Goal: Information Seeking & Learning: Understand process/instructions

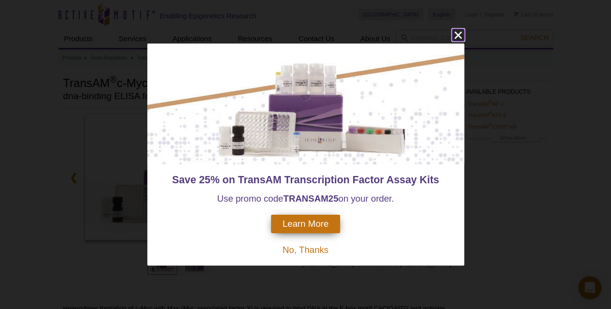
click at [456, 36] on icon "close" at bounding box center [458, 35] width 12 height 12
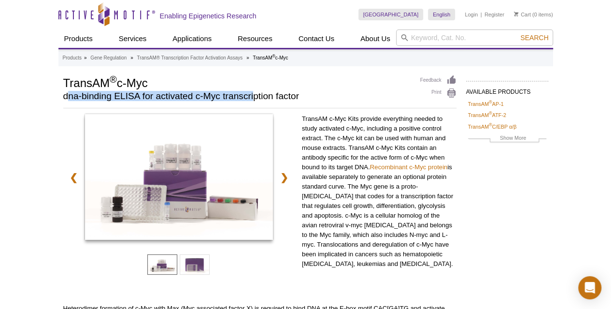
drag, startPoint x: 142, startPoint y: 94, endPoint x: 317, endPoint y: 94, distance: 174.8
click at [262, 92] on h2 "dna-binding ELISA for activated c-Myc transcription factor" at bounding box center [236, 96] width 347 height 9
click at [360, 136] on p "TransAM c-Myc Kits provide everything needed to study activated c-Myc, includin…" at bounding box center [379, 191] width 155 height 155
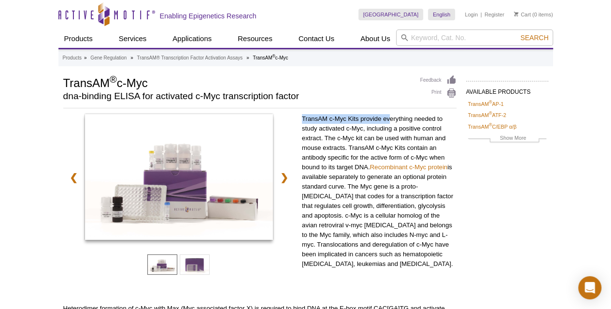
drag, startPoint x: 301, startPoint y: 117, endPoint x: 390, endPoint y: 123, distance: 88.6
click at [390, 123] on p "TransAM c-Myc Kits provide everything needed to study activated c-Myc, includin…" at bounding box center [379, 191] width 155 height 155
click at [399, 122] on p "TransAM c-Myc Kits provide everything needed to study activated c-Myc, includin…" at bounding box center [379, 191] width 155 height 155
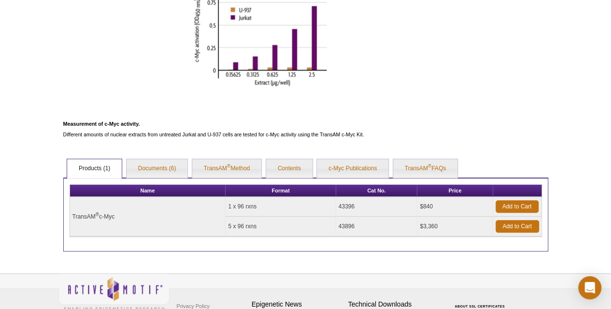
scroll to position [386, 0]
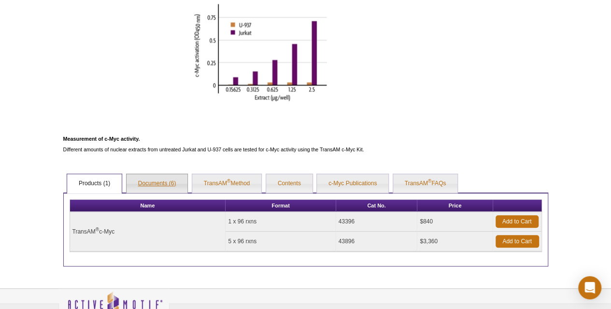
click at [163, 184] on link "Documents (6)" at bounding box center [157, 183] width 61 height 19
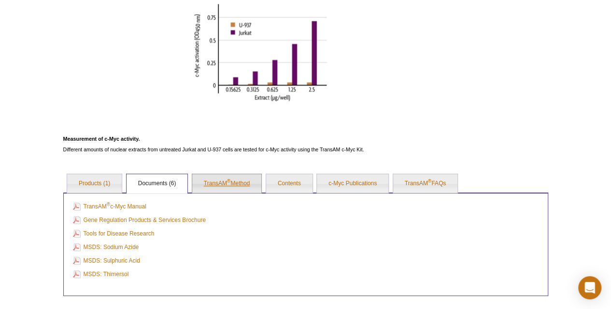
click at [243, 182] on link "TransAM ® Method" at bounding box center [227, 183] width 70 height 19
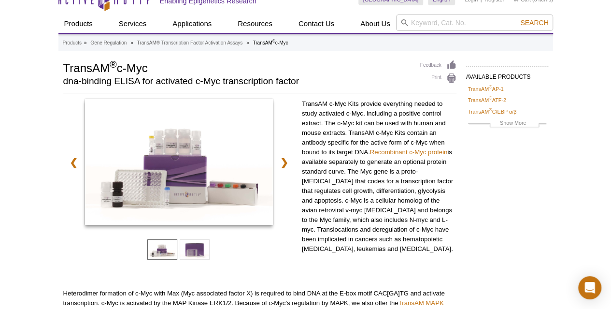
scroll to position [0, 0]
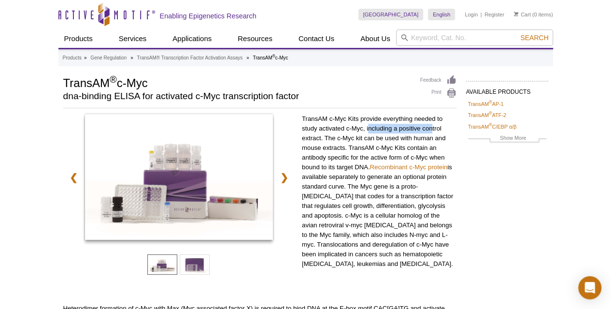
drag, startPoint x: 369, startPoint y: 127, endPoint x: 432, endPoint y: 128, distance: 62.8
click at [432, 128] on p "TransAM c-Myc Kits provide everything needed to study activated c-Myc, includin…" at bounding box center [379, 191] width 155 height 155
drag, startPoint x: 320, startPoint y: 140, endPoint x: 359, endPoint y: 135, distance: 39.4
click at [349, 135] on p "TransAM c-Myc Kits provide everything needed to study activated c-Myc, includin…" at bounding box center [379, 191] width 155 height 155
click at [367, 134] on p "TransAM c-Myc Kits provide everything needed to study activated c-Myc, includin…" at bounding box center [379, 191] width 155 height 155
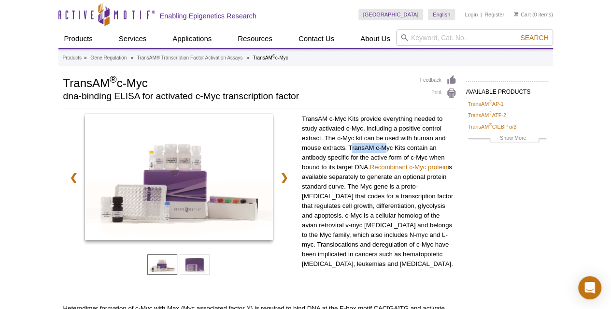
drag, startPoint x: 351, startPoint y: 148, endPoint x: 403, endPoint y: 143, distance: 52.4
click at [396, 144] on p "TransAM c-Myc Kits provide everything needed to study activated c-Myc, includin…" at bounding box center [379, 191] width 155 height 155
click at [418, 142] on p "TransAM c-Myc Kits provide everything needed to study activated c-Myc, includin…" at bounding box center [379, 191] width 155 height 155
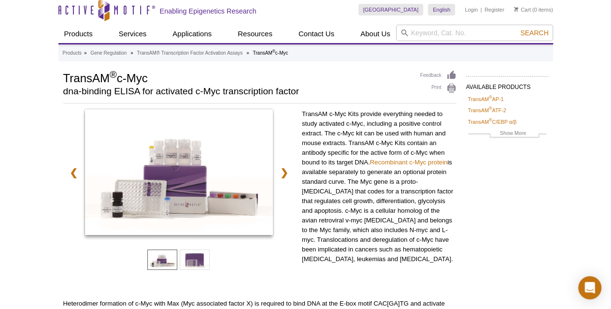
scroll to position [10, 0]
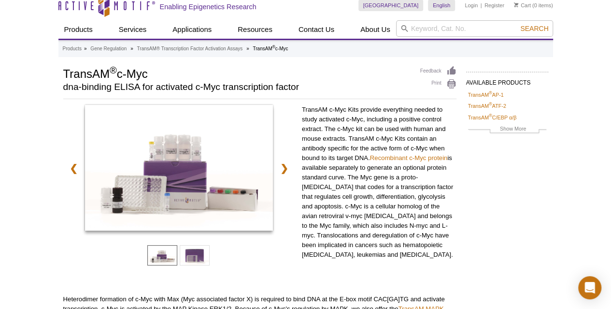
drag, startPoint x: 320, startPoint y: 136, endPoint x: 323, endPoint y: 154, distance: 18.1
drag, startPoint x: 315, startPoint y: 168, endPoint x: 431, endPoint y: 167, distance: 116.4
click at [429, 167] on p "TransAM c-Myc Kits provide everything needed to study activated c-Myc, includin…" at bounding box center [379, 181] width 155 height 155
click at [350, 176] on p "TransAM c-Myc Kits provide everything needed to study activated c-Myc, includin…" at bounding box center [379, 181] width 155 height 155
drag, startPoint x: 349, startPoint y: 177, endPoint x: 417, endPoint y: 176, distance: 68.1
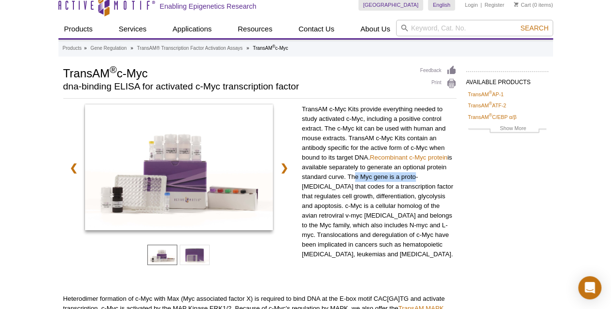
click at [417, 176] on p "TransAM c-Myc Kits provide everything needed to study activated c-Myc, includin…" at bounding box center [379, 181] width 155 height 155
click at [341, 148] on p "TransAM c-Myc Kits provide everything needed to study activated c-Myc, includin…" at bounding box center [379, 181] width 155 height 155
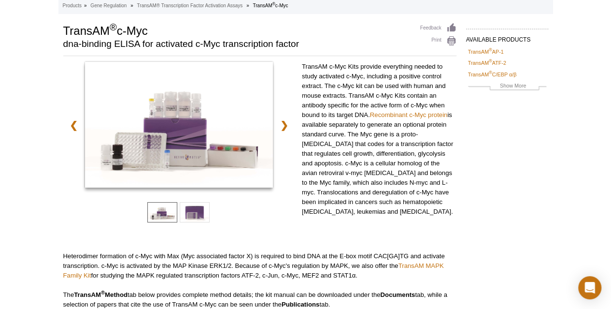
scroll to position [59, 0]
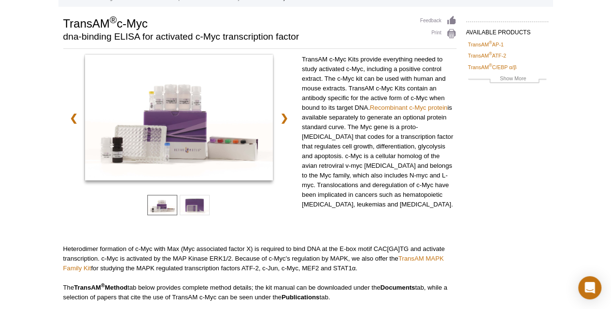
drag, startPoint x: 339, startPoint y: 143, endPoint x: 342, endPoint y: 168, distance: 24.3
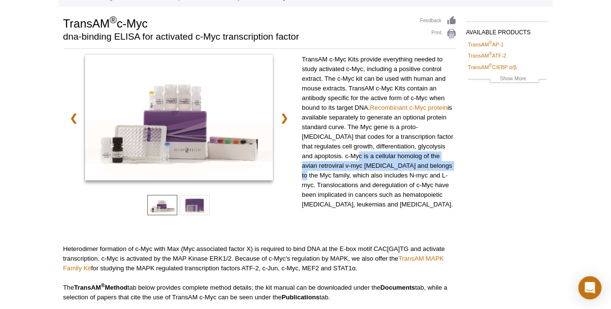
drag, startPoint x: 309, startPoint y: 159, endPoint x: 407, endPoint y: 161, distance: 98.0
click at [404, 161] on p "TransAM c-Myc Kits provide everything needed to study activated c-Myc, includin…" at bounding box center [379, 132] width 155 height 155
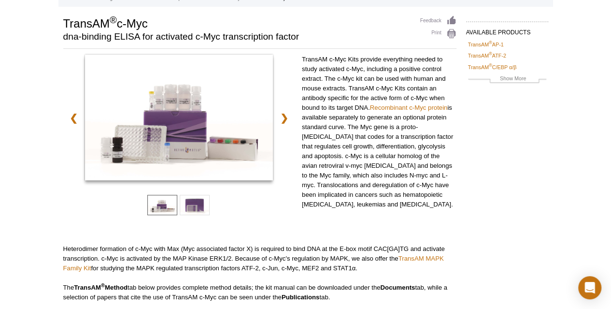
click at [339, 146] on p "TransAM c-Myc Kits provide everything needed to study activated c-Myc, includin…" at bounding box center [379, 132] width 155 height 155
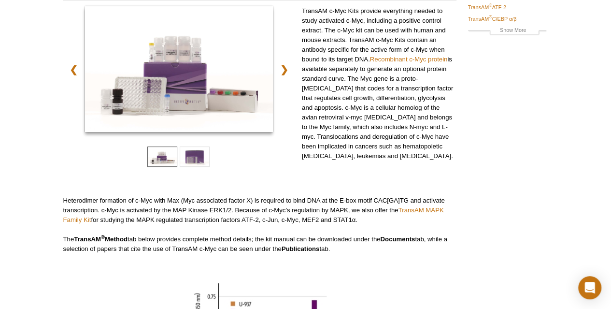
scroll to position [0, 0]
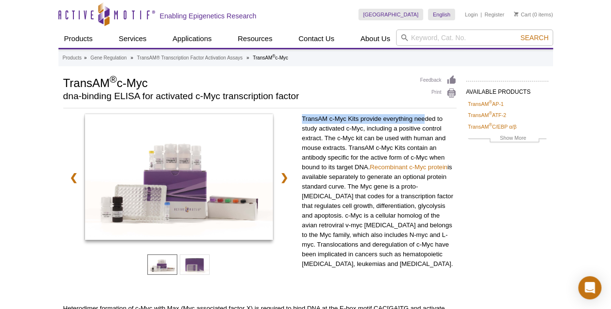
drag, startPoint x: 301, startPoint y: 120, endPoint x: 426, endPoint y: 118, distance: 124.6
click at [426, 118] on p "TransAM c-Myc Kits provide everything needed to study activated c-Myc, includin…" at bounding box center [379, 191] width 155 height 155
click at [320, 132] on p "TransAM c-Myc Kits provide everything needed to study activated c-Myc, includin…" at bounding box center [379, 191] width 155 height 155
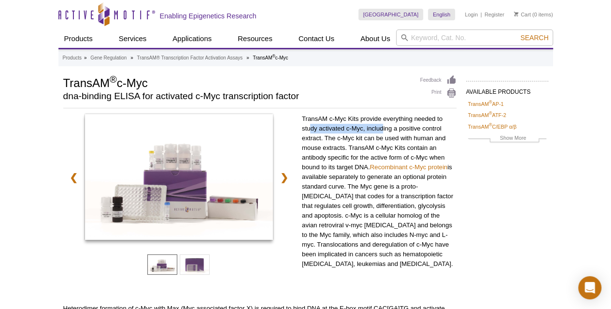
drag, startPoint x: 311, startPoint y: 127, endPoint x: 386, endPoint y: 126, distance: 75.8
click at [385, 126] on p "TransAM c-Myc Kits provide everything needed to study activated c-Myc, includin…" at bounding box center [379, 191] width 155 height 155
click at [398, 120] on p "TransAM c-Myc Kits provide everything needed to study activated c-Myc, includin…" at bounding box center [379, 191] width 155 height 155
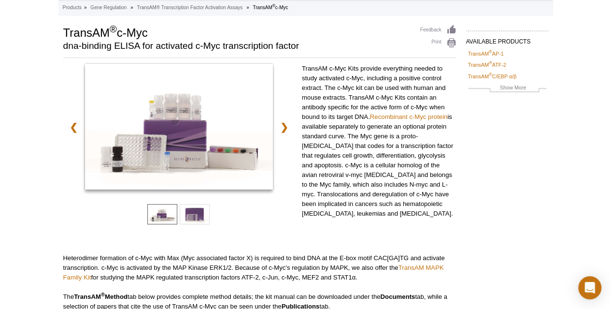
drag, startPoint x: 334, startPoint y: 102, endPoint x: 333, endPoint y: 117, distance: 15.5
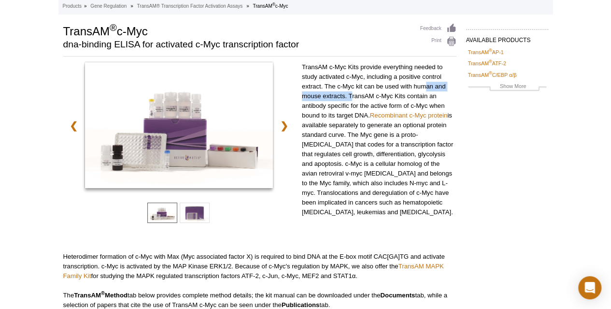
drag, startPoint x: 351, startPoint y: 94, endPoint x: 432, endPoint y: 90, distance: 81.3
click at [432, 90] on p "TransAM c-Myc Kits provide everything needed to study activated c-Myc, includin…" at bounding box center [379, 139] width 155 height 155
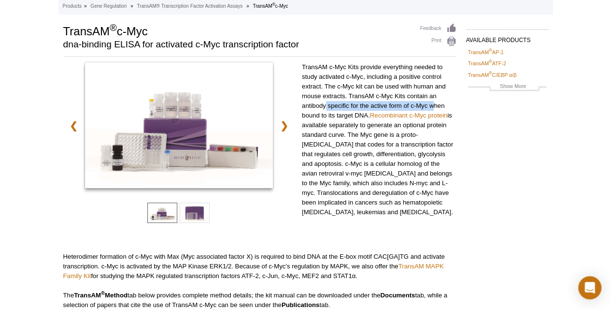
drag, startPoint x: 325, startPoint y: 108, endPoint x: 434, endPoint y: 103, distance: 109.3
click at [434, 103] on p "TransAM c-Myc Kits provide everything needed to study activated c-Myc, includin…" at bounding box center [379, 139] width 155 height 155
drag, startPoint x: 309, startPoint y: 114, endPoint x: 357, endPoint y: 119, distance: 48.5
click at [357, 119] on p "TransAM c-Myc Kits provide everything needed to study activated c-Myc, includin…" at bounding box center [379, 139] width 155 height 155
click at [328, 126] on p "TransAM c-Myc Kits provide everything needed to study activated c-Myc, includin…" at bounding box center [379, 139] width 155 height 155
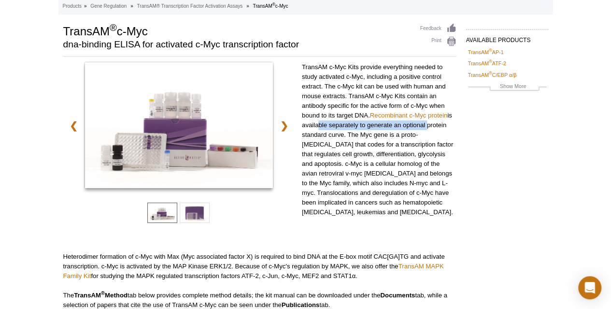
drag, startPoint x: 319, startPoint y: 126, endPoint x: 430, endPoint y: 126, distance: 111.1
click at [425, 127] on p "TransAM c-Myc Kits provide everything needed to study activated c-Myc, includin…" at bounding box center [379, 139] width 155 height 155
click at [445, 129] on p "TransAM c-Myc Kits provide everything needed to study activated c-Myc, includin…" at bounding box center [379, 139] width 155 height 155
drag, startPoint x: 307, startPoint y: 135, endPoint x: 338, endPoint y: 134, distance: 30.9
click at [334, 135] on p "TransAM c-Myc Kits provide everything needed to study activated c-Myc, includin…" at bounding box center [379, 139] width 155 height 155
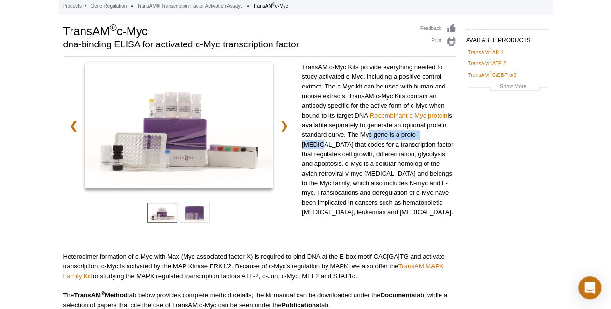
drag, startPoint x: 363, startPoint y: 134, endPoint x: 437, endPoint y: 135, distance: 73.9
click at [437, 135] on p "TransAM c-Myc Kits provide everything needed to study activated c-Myc, includin…" at bounding box center [379, 139] width 155 height 155
click at [439, 141] on p "TransAM c-Myc Kits provide everything needed to study activated c-Myc, includin…" at bounding box center [379, 139] width 155 height 155
click at [317, 99] on p "TransAM c-Myc Kits provide everything needed to study activated c-Myc, includin…" at bounding box center [379, 139] width 155 height 155
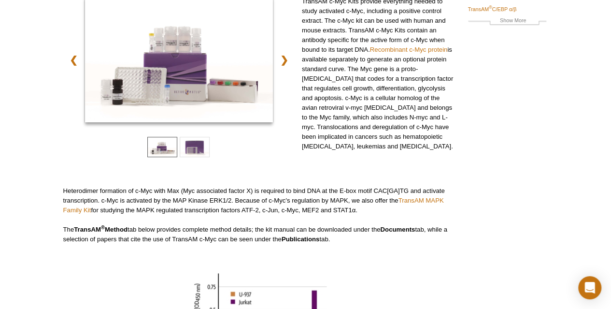
drag, startPoint x: 326, startPoint y: 70, endPoint x: 323, endPoint y: 88, distance: 18.1
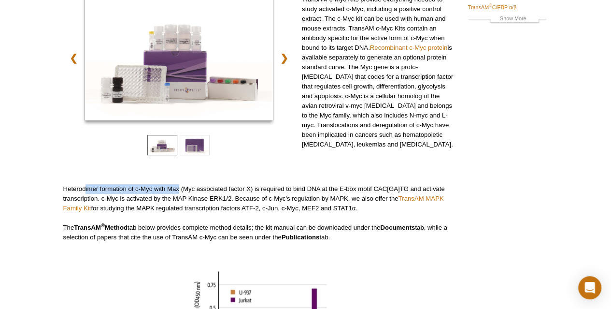
drag, startPoint x: 116, startPoint y: 184, endPoint x: 187, endPoint y: 193, distance: 72.1
click at [180, 193] on p "Heterodimer formation of c-Myc with Max (Myc associated factor X) is required t…" at bounding box center [259, 198] width 393 height 29
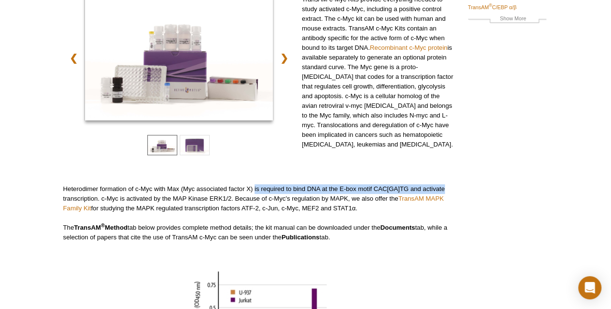
drag, startPoint x: 254, startPoint y: 190, endPoint x: 448, endPoint y: 186, distance: 194.7
click at [448, 186] on p "Heterodimer formation of c-Myc with Max (Myc associated factor X) is required t…" at bounding box center [259, 198] width 393 height 29
click at [303, 178] on div "❮ ❯ TransAM c-Myc Kits provide everything needed to study activated c-Myc, incl…" at bounding box center [259, 208] width 393 height 426
drag, startPoint x: 368, startPoint y: 190, endPoint x: 457, endPoint y: 188, distance: 89.4
click at [448, 189] on p "Heterodimer formation of c-Myc with Max (Myc associated factor X) is required t…" at bounding box center [259, 198] width 393 height 29
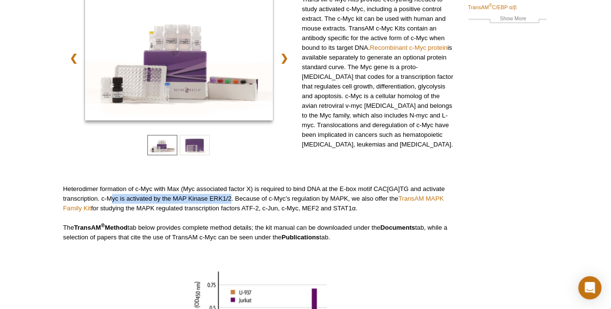
drag, startPoint x: 109, startPoint y: 197, endPoint x: 232, endPoint y: 195, distance: 123.2
click at [232, 195] on p "Heterodimer formation of c-Myc with Max (Myc associated factor X) is required t…" at bounding box center [259, 198] width 393 height 29
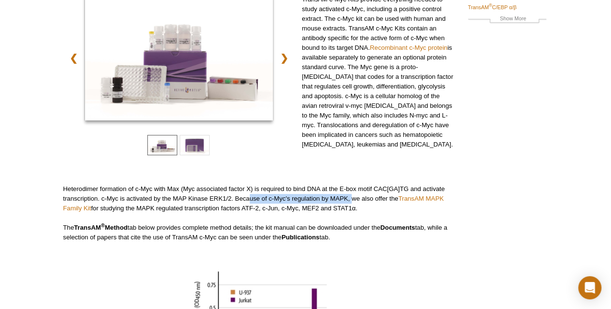
drag, startPoint x: 248, startPoint y: 194, endPoint x: 365, endPoint y: 197, distance: 116.4
click at [354, 198] on p "Heterodimer formation of c-Myc with Max (Myc associated factor X) is required t…" at bounding box center [259, 198] width 393 height 29
click at [365, 197] on p "Heterodimer formation of c-Myc with Max (Myc associated factor X) is required t…" at bounding box center [259, 198] width 393 height 29
click at [234, 195] on p "Heterodimer formation of c-Myc with Max (Myc associated factor X) is required t…" at bounding box center [259, 198] width 393 height 29
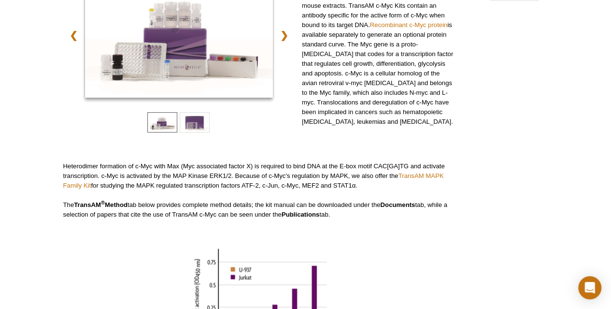
scroll to position [144, 0]
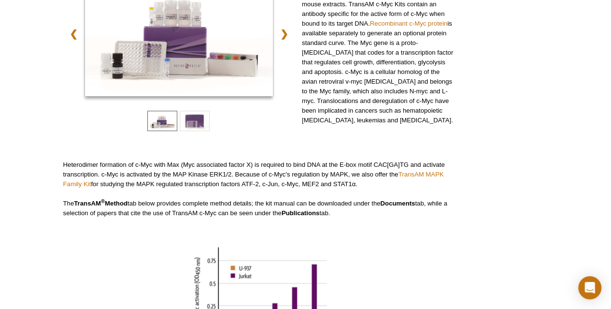
drag, startPoint x: 242, startPoint y: 190, endPoint x: 238, endPoint y: 212, distance: 22.7
drag, startPoint x: 202, startPoint y: 183, endPoint x: 252, endPoint y: 182, distance: 49.8
click at [251, 182] on p "Heterodimer formation of c-Myc with Max (Myc associated factor X) is required t…" at bounding box center [259, 173] width 393 height 29
click at [283, 184] on p "Heterodimer formation of c-Myc with Max (Myc associated factor X) is required t…" at bounding box center [259, 173] width 393 height 29
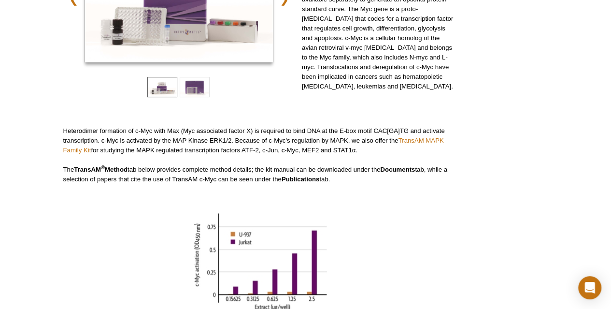
scroll to position [192, 0]
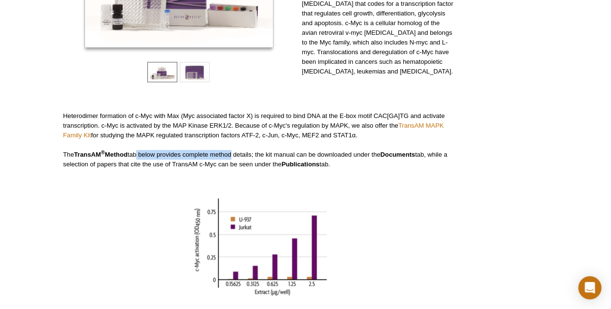
drag, startPoint x: 137, startPoint y: 155, endPoint x: 239, endPoint y: 151, distance: 102.0
click at [235, 151] on p "The TransAM ® Method tab below provides complete method details; the kit manual…" at bounding box center [259, 159] width 393 height 19
click at [254, 153] on p "The TransAM ® Method tab below provides complete method details; the kit manual…" at bounding box center [259, 159] width 393 height 19
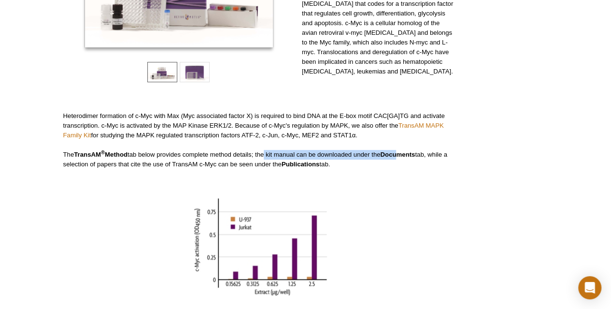
drag, startPoint x: 265, startPoint y: 153, endPoint x: 419, endPoint y: 154, distance: 154.5
click at [416, 154] on p "The TransAM ® Method tab below provides complete method details; the kit manual…" at bounding box center [259, 159] width 393 height 19
click at [449, 154] on p "The TransAM ® Method tab below provides complete method details; the kit manual…" at bounding box center [259, 159] width 393 height 19
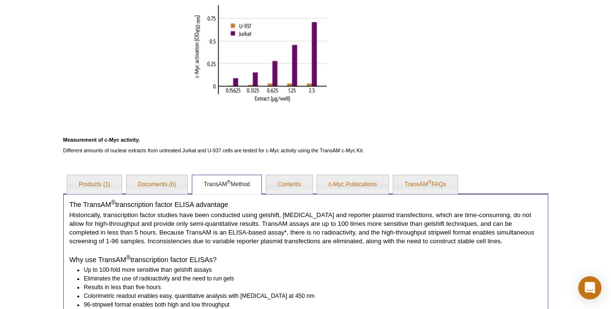
scroll to position [434, 0]
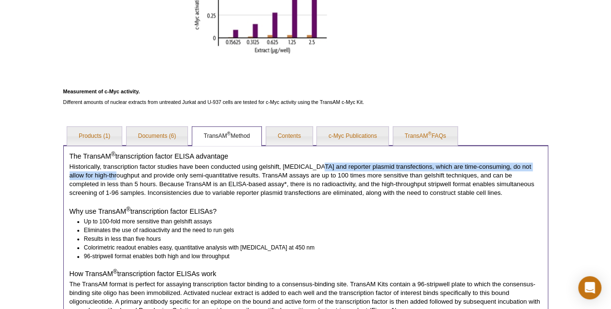
drag, startPoint x: 99, startPoint y: 172, endPoint x: 318, endPoint y: 169, distance: 219.3
click at [318, 168] on p "Historically, transcription factor studies have been conducted using gelshift, …" at bounding box center [306, 179] width 472 height 35
click at [318, 169] on p "Historically, transcription factor studies have been conducted using gelshift, …" at bounding box center [306, 179] width 472 height 35
drag, startPoint x: 300, startPoint y: 165, endPoint x: 469, endPoint y: 166, distance: 169.0
click at [469, 166] on p "Historically, transcription factor studies have been conducted using gelshift, …" at bounding box center [306, 179] width 472 height 35
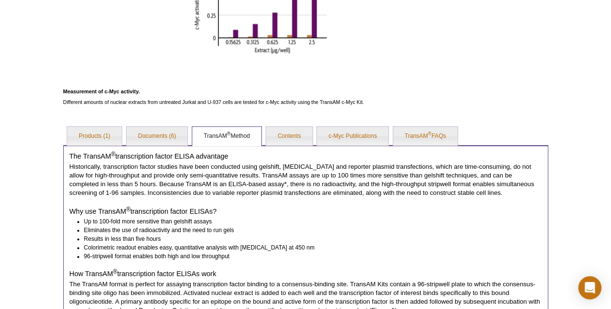
click at [474, 164] on p "Historically, transcription factor studies have been conducted using gelshift, …" at bounding box center [306, 179] width 472 height 35
drag, startPoint x: 113, startPoint y: 175, endPoint x: 245, endPoint y: 174, distance: 132.3
click at [238, 174] on p "Historically, transcription factor studies have been conducted using gelshift, …" at bounding box center [306, 179] width 472 height 35
drag, startPoint x: 245, startPoint y: 174, endPoint x: 327, endPoint y: 176, distance: 82.6
click at [322, 176] on p "Historically, transcription factor studies have been conducted using gelshift, …" at bounding box center [306, 179] width 472 height 35
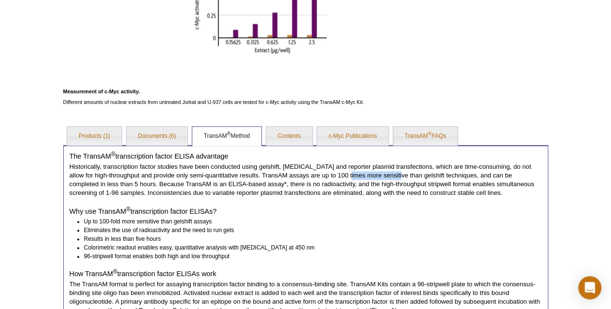
drag, startPoint x: 331, startPoint y: 175, endPoint x: 394, endPoint y: 174, distance: 62.8
click at [388, 175] on p "Historically, transcription factor studies have been conducted using gelshift, …" at bounding box center [306, 179] width 472 height 35
drag, startPoint x: 457, startPoint y: 174, endPoint x: 524, endPoint y: 176, distance: 66.7
click at [524, 176] on p "Historically, transcription factor studies have been conducted using gelshift, …" at bounding box center [306, 179] width 472 height 35
drag, startPoint x: 116, startPoint y: 184, endPoint x: 234, endPoint y: 180, distance: 117.9
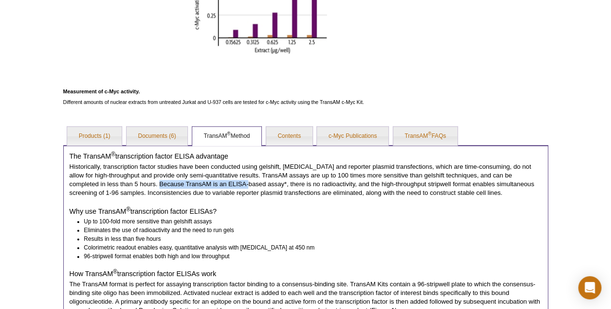
click at [209, 182] on p "Historically, transcription factor studies have been conducted using gelshift, …" at bounding box center [306, 179] width 472 height 35
click at [249, 179] on p "Historically, transcription factor studies have been conducted using gelshift, …" at bounding box center [306, 179] width 472 height 35
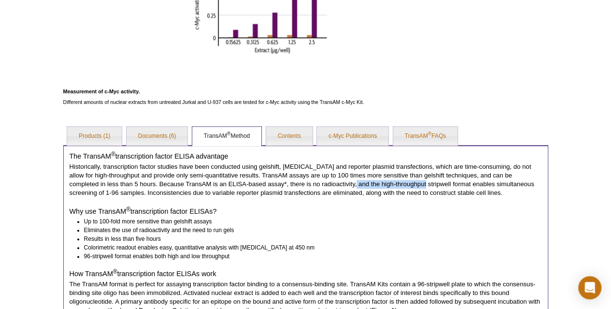
drag, startPoint x: 312, startPoint y: 184, endPoint x: 383, endPoint y: 185, distance: 71.5
click at [382, 186] on p "Historically, transcription factor studies have been conducted using gelshift, …" at bounding box center [306, 179] width 472 height 35
click at [396, 186] on p "Historically, transcription factor studies have been conducted using gelshift, …" at bounding box center [306, 179] width 472 height 35
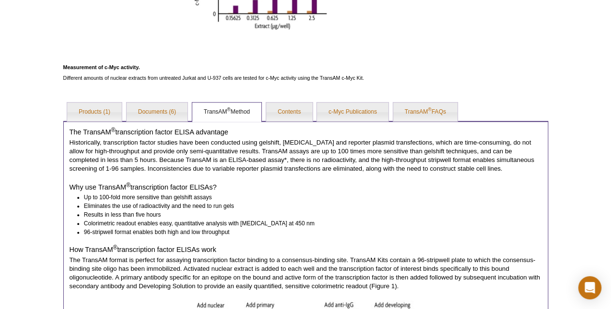
drag, startPoint x: 310, startPoint y: 178, endPoint x: 306, endPoint y: 198, distance: 21.1
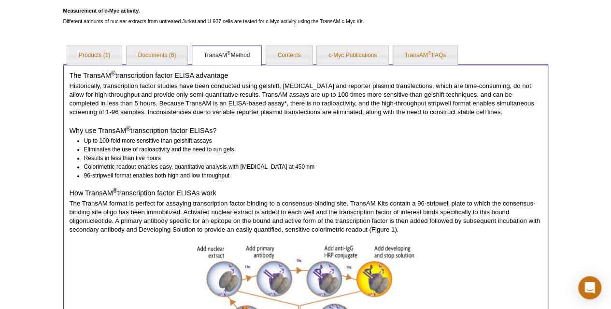
scroll to position [517, 0]
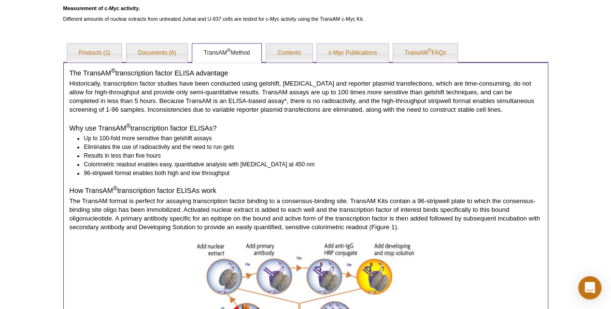
drag, startPoint x: 105, startPoint y: 158, endPoint x: 106, endPoint y: 180, distance: 21.3
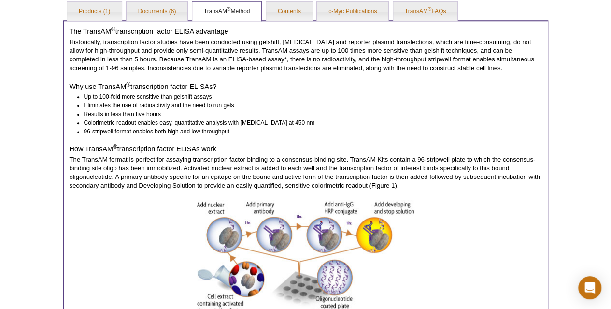
scroll to position [614, 0]
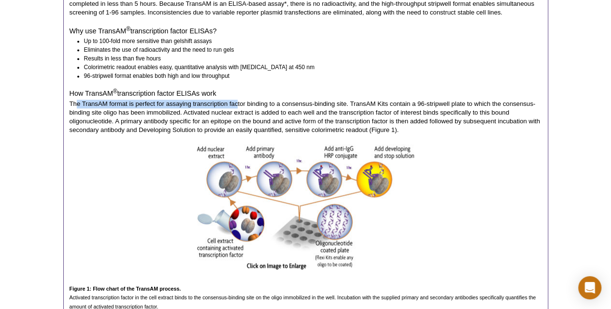
drag, startPoint x: 76, startPoint y: 107, endPoint x: 240, endPoint y: 99, distance: 163.9
click at [240, 99] on p "The TransAM format is perfect for assaying transcription factor binding to a co…" at bounding box center [306, 116] width 472 height 35
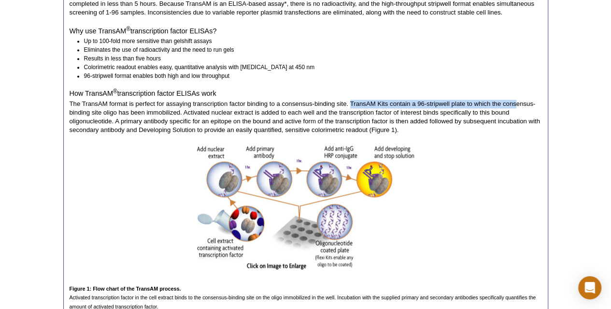
drag, startPoint x: 351, startPoint y: 106, endPoint x: 515, endPoint y: 99, distance: 163.8
click at [515, 99] on p "The TransAM format is perfect for assaying transcription factor binding to a co…" at bounding box center [306, 116] width 472 height 35
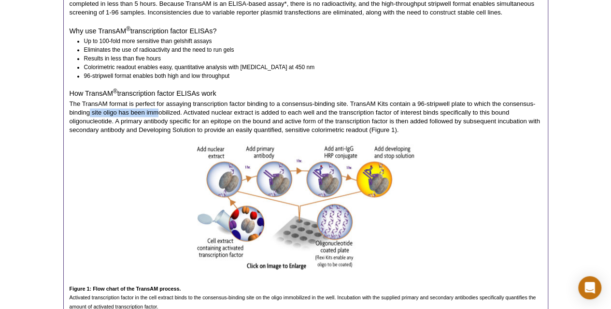
drag, startPoint x: 90, startPoint y: 116, endPoint x: 172, endPoint y: 113, distance: 82.6
click at [165, 115] on p "The TransAM format is perfect for assaying transcription factor binding to a co…" at bounding box center [306, 116] width 472 height 35
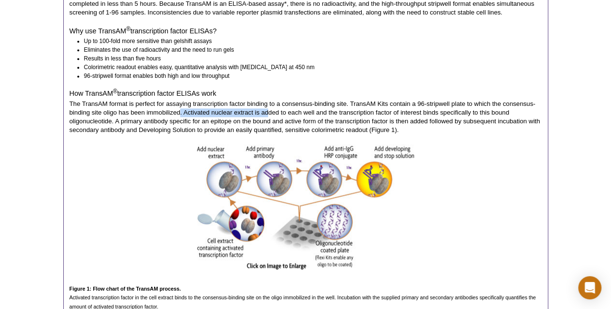
drag, startPoint x: 179, startPoint y: 112, endPoint x: 282, endPoint y: 108, distance: 102.9
click at [272, 109] on p "The TransAM format is perfect for assaying transcription factor binding to a co…" at bounding box center [306, 116] width 472 height 35
click at [297, 107] on p "The TransAM format is perfect for assaying transcription factor binding to a co…" at bounding box center [306, 116] width 472 height 35
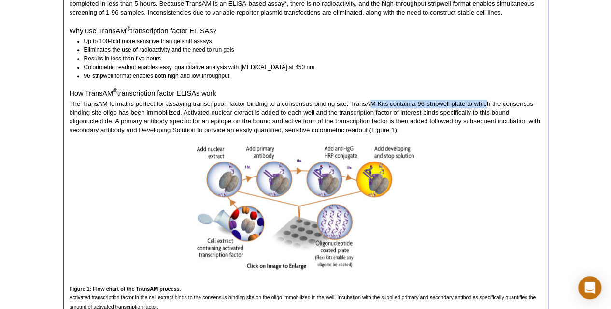
drag, startPoint x: 371, startPoint y: 99, endPoint x: 490, endPoint y: 104, distance: 118.4
click at [490, 104] on p "The TransAM format is perfect for assaying transcription factor binding to a co…" at bounding box center [306, 116] width 472 height 35
click at [157, 107] on p "The TransAM format is perfect for assaying transcription factor binding to a co…" at bounding box center [306, 116] width 472 height 35
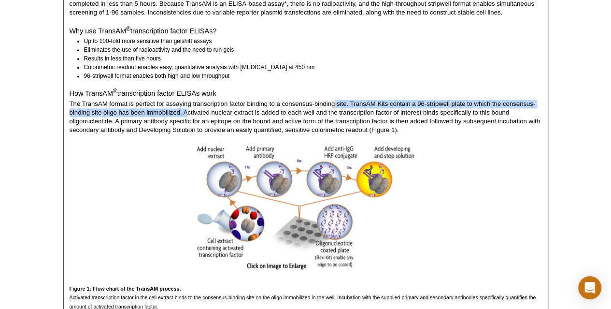
drag, startPoint x: 185, startPoint y: 108, endPoint x: 334, endPoint y: 107, distance: 148.8
click at [334, 107] on p "The TransAM format is perfect for assaying transcription factor binding to a co…" at bounding box center [306, 116] width 472 height 35
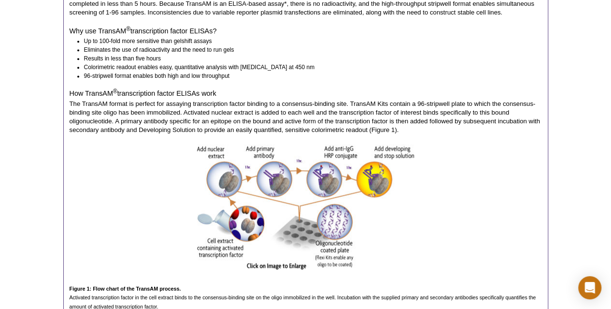
click at [203, 114] on p "The TransAM format is perfect for assaying transcription factor binding to a co…" at bounding box center [306, 116] width 472 height 35
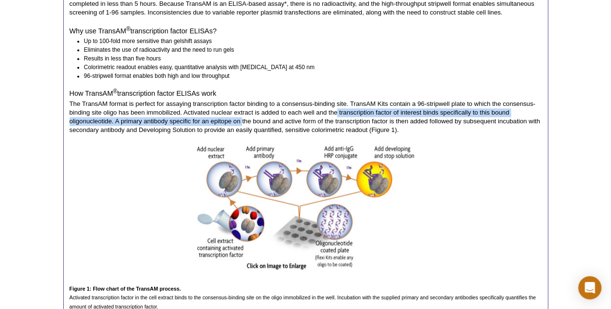
drag, startPoint x: 242, startPoint y: 120, endPoint x: 341, endPoint y: 113, distance: 98.8
click at [340, 113] on p "The TransAM format is perfect for assaying transcription factor binding to a co…" at bounding box center [306, 116] width 472 height 35
click at [353, 111] on p "The TransAM format is perfect for assaying transcription factor binding to a co…" at bounding box center [306, 116] width 472 height 35
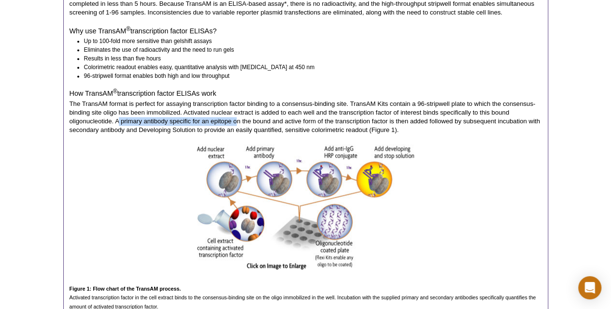
drag, startPoint x: 119, startPoint y: 119, endPoint x: 237, endPoint y: 120, distance: 117.4
click at [237, 120] on p "The TransAM format is perfect for assaying transcription factor binding to a co…" at bounding box center [306, 116] width 472 height 35
click at [251, 118] on p "The TransAM format is perfect for assaying transcription factor binding to a co…" at bounding box center [306, 116] width 472 height 35
drag, startPoint x: 283, startPoint y: 122, endPoint x: 376, endPoint y: 121, distance: 93.2
click at [375, 121] on p "The TransAM format is perfect for assaying transcription factor binding to a co…" at bounding box center [306, 116] width 472 height 35
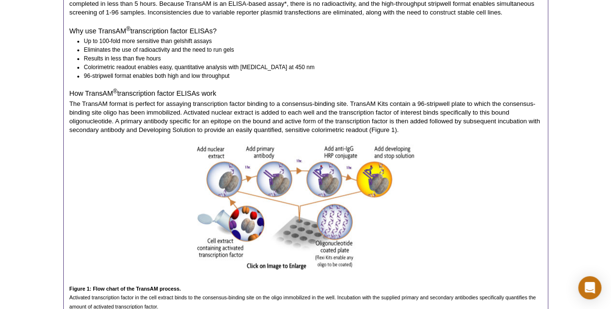
click at [407, 120] on p "The TransAM format is perfect for assaying transcription factor binding to a co…" at bounding box center [306, 116] width 472 height 35
drag, startPoint x: 376, startPoint y: 118, endPoint x: 464, endPoint y: 119, distance: 87.9
click at [464, 119] on p "The TransAM format is perfect for assaying transcription factor binding to a co…" at bounding box center [306, 116] width 472 height 35
click at [509, 116] on p "The TransAM format is perfect for assaying transcription factor binding to a co…" at bounding box center [306, 116] width 472 height 35
drag, startPoint x: 139, startPoint y: 131, endPoint x: 155, endPoint y: 130, distance: 15.5
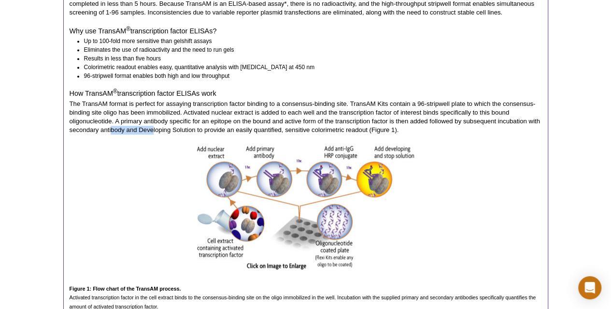
click at [153, 130] on p "The TransAM format is perfect for assaying transcription factor binding to a co…" at bounding box center [306, 116] width 472 height 35
click at [179, 128] on p "The TransAM format is perfect for assaying transcription factor binding to a co…" at bounding box center [306, 116] width 472 height 35
drag, startPoint x: 221, startPoint y: 128, endPoint x: 284, endPoint y: 128, distance: 63.3
click at [258, 128] on p "The TransAM format is perfect for assaying transcription factor binding to a co…" at bounding box center [306, 116] width 472 height 35
drag, startPoint x: 296, startPoint y: 128, endPoint x: 391, endPoint y: 130, distance: 95.2
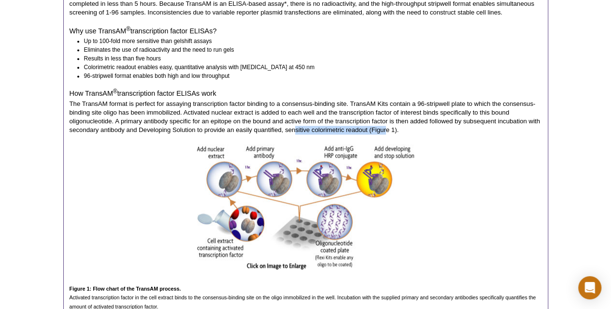
click at [390, 130] on p "The TransAM format is perfect for assaying transcription factor binding to a co…" at bounding box center [306, 116] width 472 height 35
click at [432, 127] on p "The TransAM format is perfect for assaying transcription factor binding to a co…" at bounding box center [306, 116] width 472 height 35
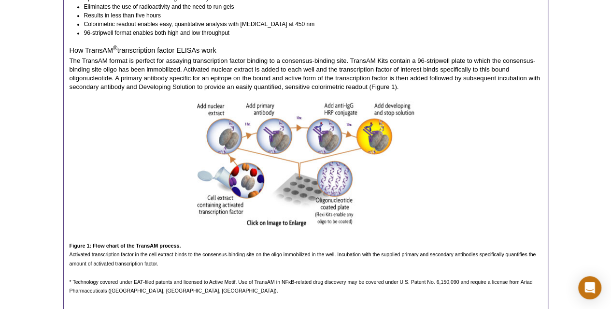
scroll to position [677, 0]
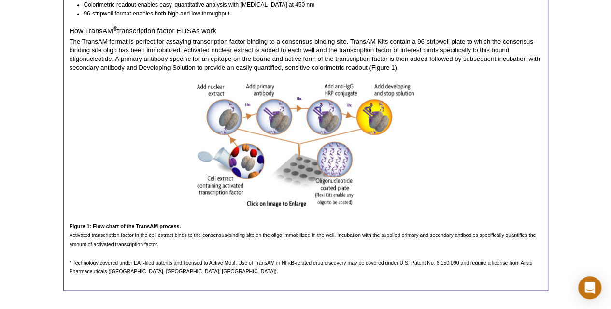
drag, startPoint x: 209, startPoint y: 100, endPoint x: 204, endPoint y: 139, distance: 38.9
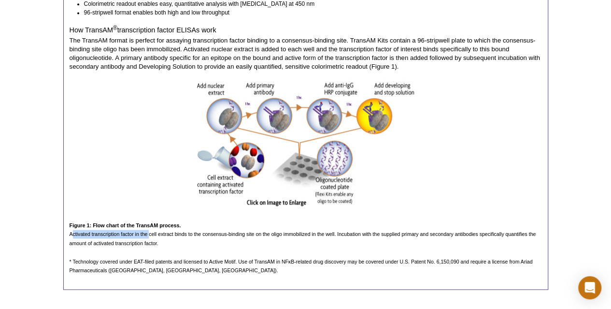
drag, startPoint x: 71, startPoint y: 234, endPoint x: 174, endPoint y: 232, distance: 102.4
click at [166, 231] on span "Activated transcription factor in the cell extract binds to the consensus-bindi…" at bounding box center [303, 238] width 467 height 14
click at [209, 232] on span "Activated transcription factor in the cell extract binds to the consensus-bindi…" at bounding box center [303, 238] width 467 height 14
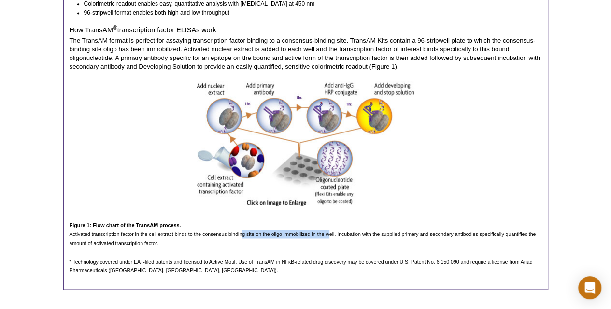
drag, startPoint x: 241, startPoint y: 233, endPoint x: 364, endPoint y: 230, distance: 123.7
click at [347, 229] on p "Activated transcription factor in the cell extract binds to the consensus-bindi…" at bounding box center [306, 237] width 472 height 17
click at [387, 231] on span "Activated transcription factor in the cell extract binds to the consensus-bindi…" at bounding box center [303, 238] width 467 height 14
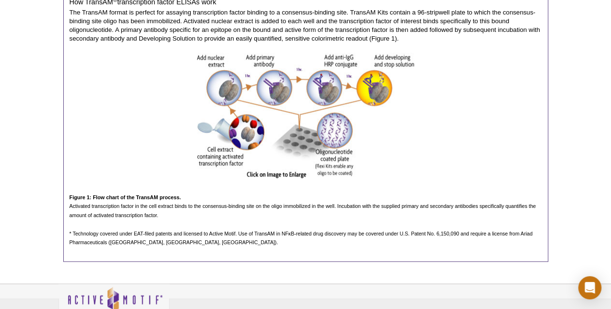
drag, startPoint x: 154, startPoint y: 178, endPoint x: 153, endPoint y: 201, distance: 22.7
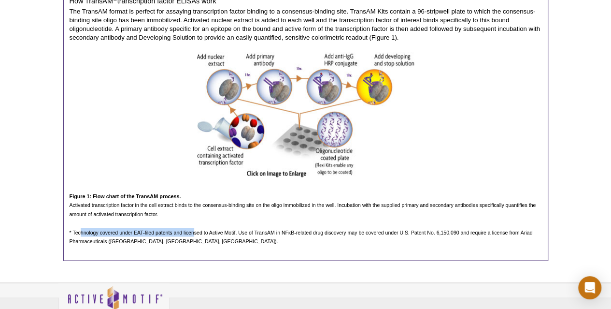
drag, startPoint x: 81, startPoint y: 230, endPoint x: 217, endPoint y: 228, distance: 136.2
click at [205, 229] on p "* Technology covered under EAT-filed patents and licensed to Active Motif. Use …" at bounding box center [306, 235] width 472 height 17
click at [248, 228] on p "* Technology covered under EAT-filed patents and licensed to Active Motif. Use …" at bounding box center [306, 235] width 472 height 17
drag, startPoint x: 140, startPoint y: 231, endPoint x: 273, endPoint y: 231, distance: 133.3
click at [237, 231] on span "* Technology covered under EAT-filed patents and licensed to Active Motif. Use …" at bounding box center [301, 236] width 463 height 14
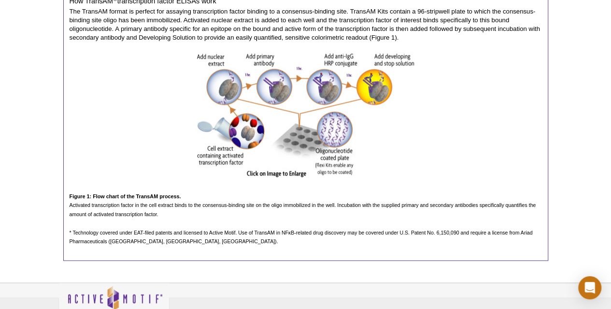
click at [292, 230] on span "* Technology covered under EAT-filed patents and licensed to Active Motif. Use …" at bounding box center [301, 236] width 463 height 14
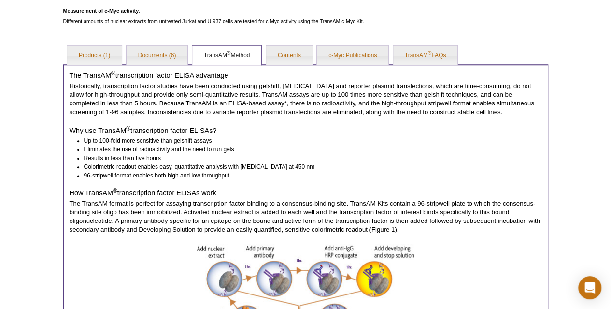
scroll to position [513, 0]
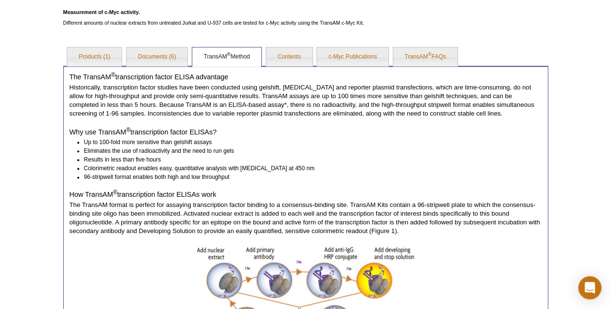
click at [533, 43] on div "AVAILABLE PRODUCTS TransAM ® AP-1 TransAM ® ATF-2 TransAM ® C/EBP α/β TransAM ®…" at bounding box center [305, 8] width 495 height 892
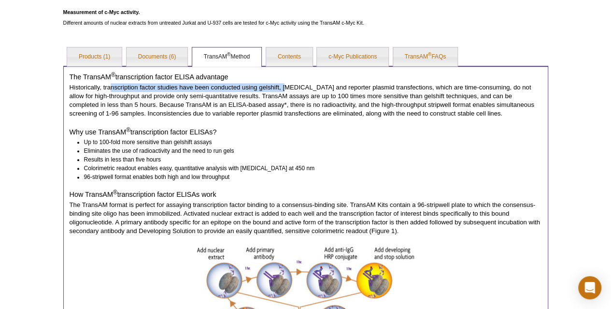
drag, startPoint x: 133, startPoint y: 90, endPoint x: 304, endPoint y: 85, distance: 171.0
click at [297, 85] on p "Historically, transcription factor studies have been conducted using gelshift, …" at bounding box center [306, 100] width 472 height 35
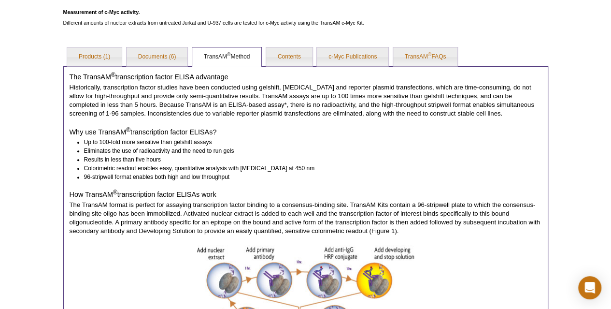
click at [354, 90] on p "Historically, transcription factor studies have been conducted using gelshift, …" at bounding box center [306, 100] width 472 height 35
drag, startPoint x: 236, startPoint y: 98, endPoint x: 296, endPoint y: 95, distance: 60.4
click at [296, 95] on p "Historically, transcription factor studies have been conducted using gelshift, …" at bounding box center [306, 100] width 472 height 35
drag, startPoint x: 338, startPoint y: 96, endPoint x: 466, endPoint y: 99, distance: 127.5
click at [462, 98] on p "Historically, transcription factor studies have been conducted using gelshift, …" at bounding box center [306, 100] width 472 height 35
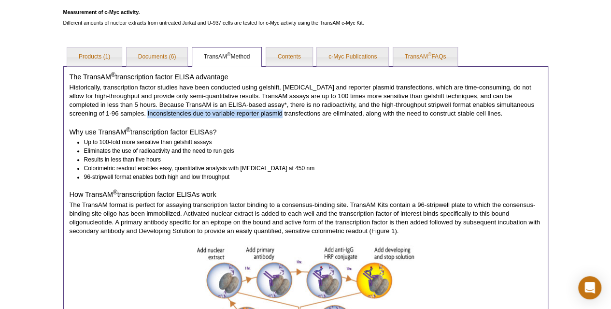
drag, startPoint x: 101, startPoint y: 115, endPoint x: 330, endPoint y: 110, distance: 229.5
click at [294, 110] on p "Historically, transcription factor studies have been conducted using gelshift, …" at bounding box center [306, 100] width 472 height 35
click at [331, 110] on p "Historically, transcription factor studies have been conducted using gelshift, …" at bounding box center [306, 100] width 472 height 35
click at [218, 102] on p "Historically, transcription factor studies have been conducted using gelshift, …" at bounding box center [306, 100] width 472 height 35
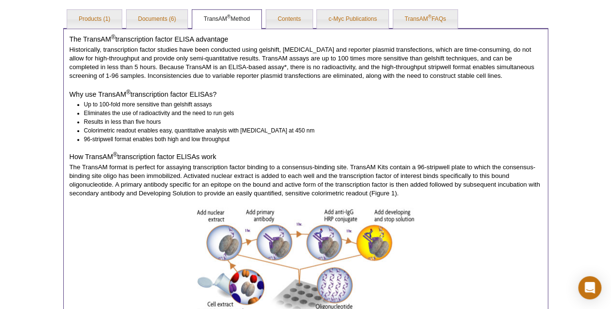
scroll to position [555, 0]
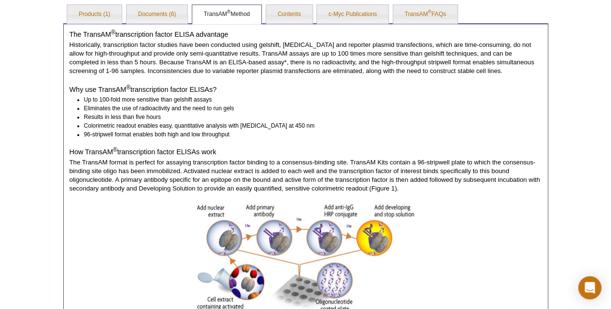
drag, startPoint x: 211, startPoint y: 95, endPoint x: 202, endPoint y: 118, distance: 24.8
drag, startPoint x: 83, startPoint y: 102, endPoint x: 190, endPoint y: 100, distance: 106.7
click at [190, 100] on li "Up to 100-fold more sensitive than gelshift assays" at bounding box center [308, 99] width 449 height 9
click at [106, 113] on li "Results in less than five hours" at bounding box center [308, 117] width 449 height 9
drag, startPoint x: 84, startPoint y: 108, endPoint x: 198, endPoint y: 108, distance: 114.9
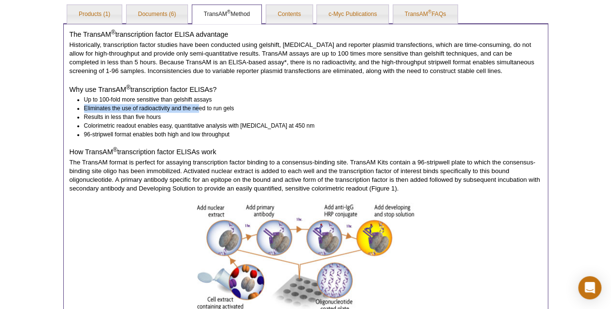
click at [198, 108] on li "Eliminates the use of radioactivity and the need to run gels" at bounding box center [308, 108] width 449 height 9
click at [163, 88] on h4 "Why use TransAM ® transcription factor ELISAs?" at bounding box center [306, 89] width 472 height 9
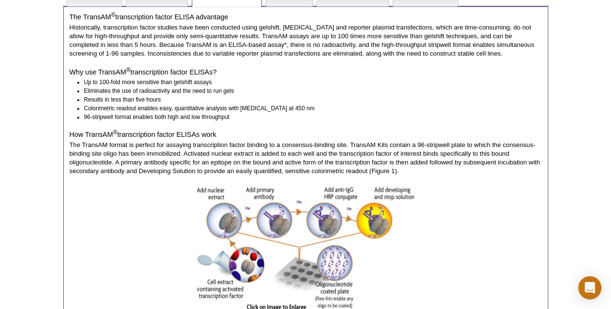
scroll to position [576, 0]
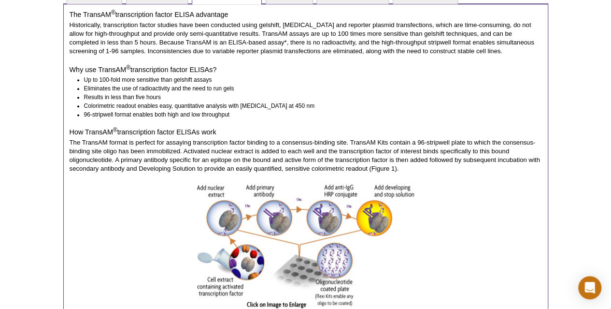
drag, startPoint x: 141, startPoint y: 85, endPoint x: 137, endPoint y: 103, distance: 18.8
drag, startPoint x: 115, startPoint y: 104, endPoint x: 203, endPoint y: 102, distance: 87.9
click at [203, 102] on li "Colorimetric readout enables easy, quantitative analysis with [MEDICAL_DATA] at…" at bounding box center [308, 105] width 449 height 9
click at [213, 102] on li "Colorimetric readout enables easy, quantitative analysis with [MEDICAL_DATA] at…" at bounding box center [308, 105] width 449 height 9
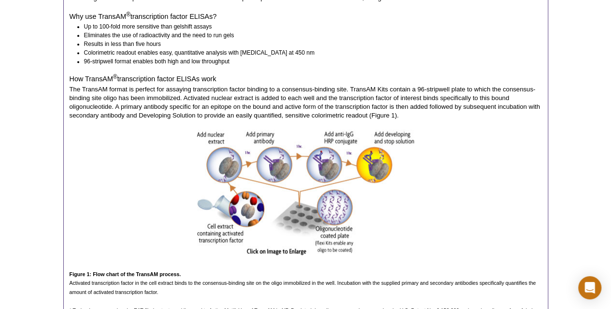
drag, startPoint x: 113, startPoint y: 72, endPoint x: 109, endPoint y: 95, distance: 23.4
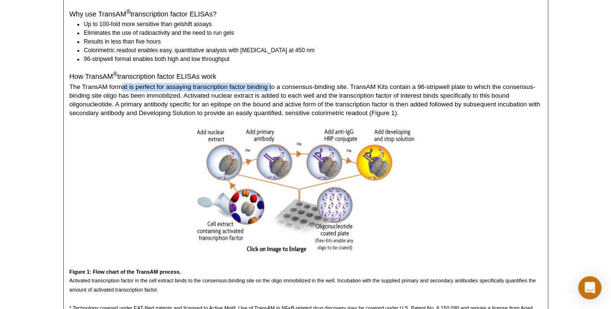
drag, startPoint x: 121, startPoint y: 84, endPoint x: 278, endPoint y: 89, distance: 157.0
click at [278, 89] on p "The TransAM format is perfect for assaying transcription factor binding to a co…" at bounding box center [306, 100] width 472 height 35
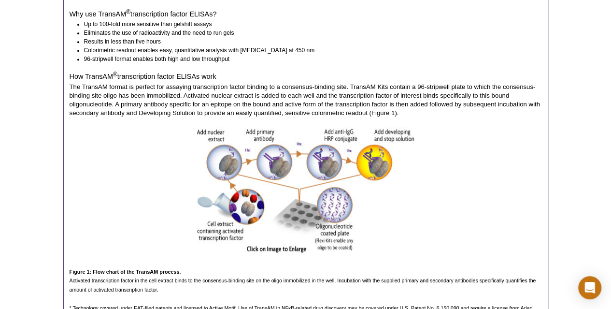
drag, startPoint x: 307, startPoint y: 89, endPoint x: 301, endPoint y: 85, distance: 6.7
click at [308, 89] on p "The TransAM format is perfect for assaying transcription factor binding to a co…" at bounding box center [306, 100] width 472 height 35
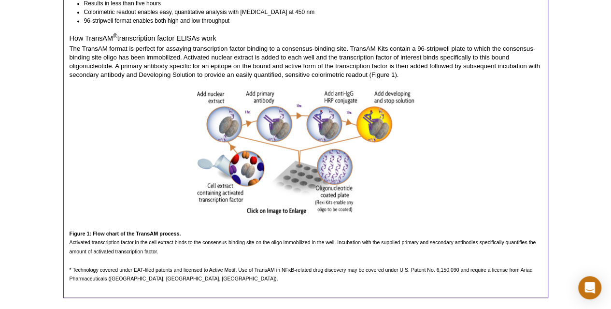
drag, startPoint x: 289, startPoint y: 61, endPoint x: 283, endPoint y: 80, distance: 20.0
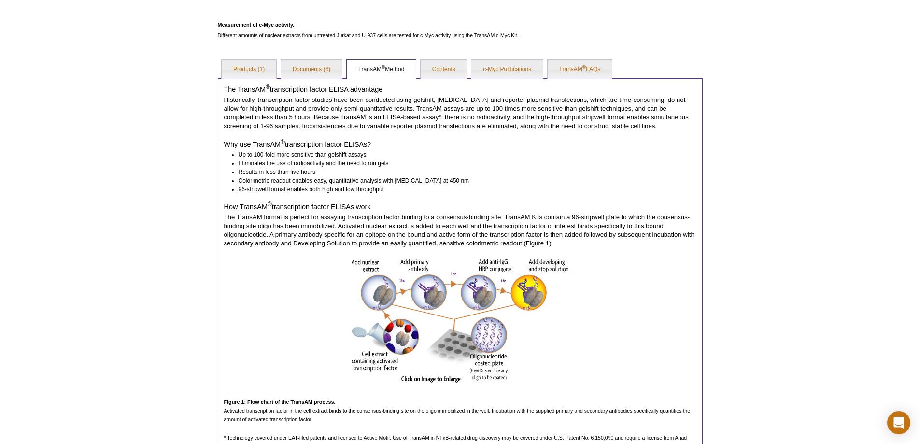
scroll to position [483, 0]
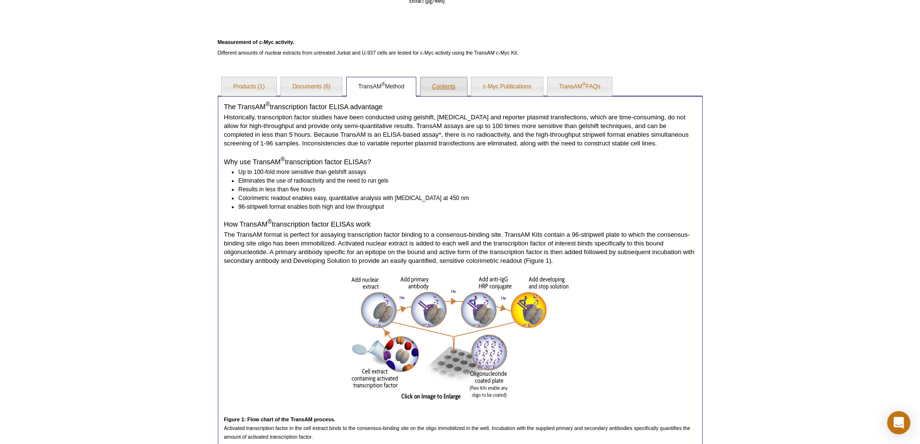
click at [445, 88] on link "Contents" at bounding box center [444, 86] width 46 height 19
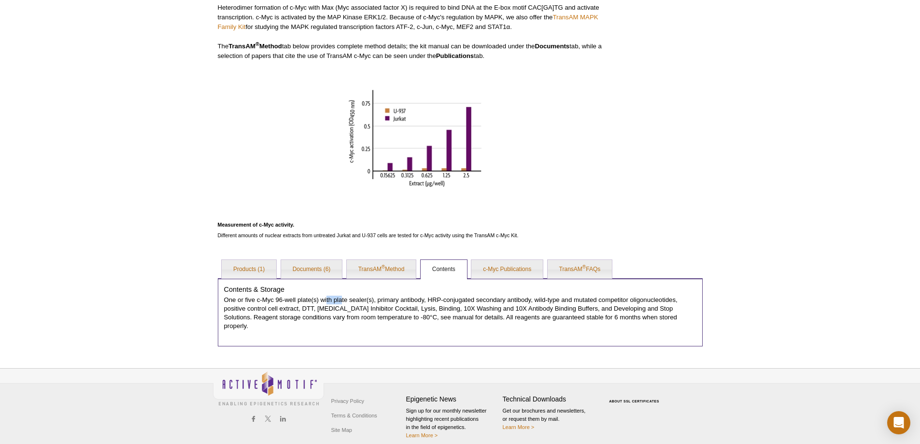
drag, startPoint x: 331, startPoint y: 299, endPoint x: 369, endPoint y: 296, distance: 38.3
click at [365, 297] on p "One or five c-Myc 96-well plate(s) with plate sealer(s), primary antibody, HRP-…" at bounding box center [460, 313] width 472 height 35
click at [391, 296] on p "One or five c-Myc 96-well plate(s) with plate sealer(s), primary antibody, HRP-…" at bounding box center [460, 313] width 472 height 35
drag, startPoint x: 382, startPoint y: 300, endPoint x: 449, endPoint y: 297, distance: 67.7
click at [431, 298] on p "One or five c-Myc 96-well plate(s) with plate sealer(s), primary antibody, HRP-…" at bounding box center [460, 313] width 472 height 35
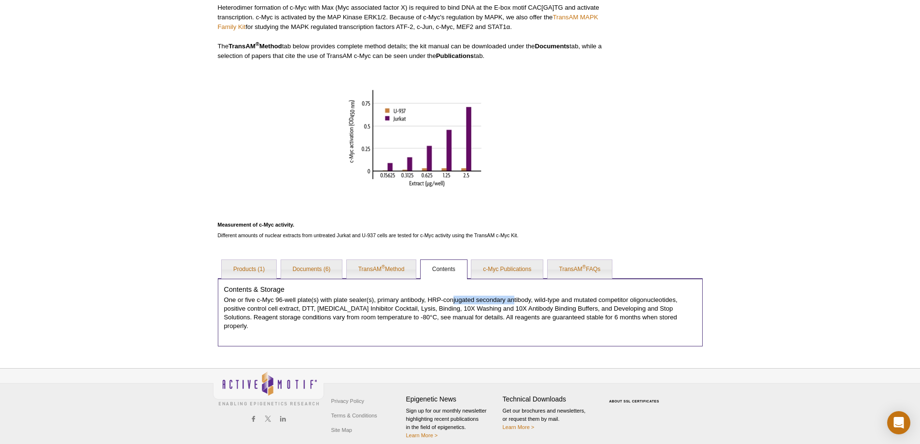
drag, startPoint x: 456, startPoint y: 299, endPoint x: 532, endPoint y: 299, distance: 75.8
click at [518, 301] on p "One or five c-Myc 96-well plate(s) with plate sealer(s), primary antibody, HRP-…" at bounding box center [460, 313] width 472 height 35
drag, startPoint x: 559, startPoint y: 298, endPoint x: 670, endPoint y: 298, distance: 111.1
click at [610, 298] on p "One or five c-Myc 96-well plate(s) with plate sealer(s), primary antibody, HRP-…" at bounding box center [460, 313] width 472 height 35
drag, startPoint x: 416, startPoint y: 309, endPoint x: 425, endPoint y: 309, distance: 9.2
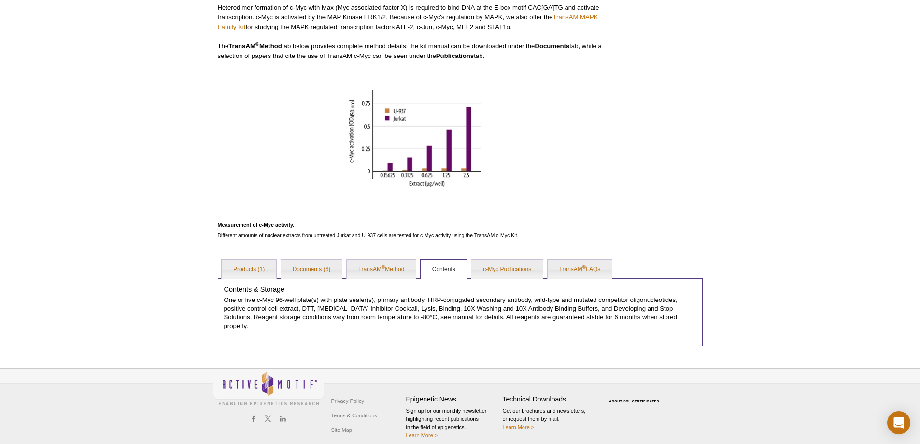
click at [425, 308] on p "One or five c-Myc 96-well plate(s) with plate sealer(s), primary antibody, HRP-…" at bounding box center [460, 313] width 472 height 35
click at [450, 307] on p "One or five c-Myc 96-well plate(s) with plate sealer(s), primary antibody, HRP-…" at bounding box center [460, 313] width 472 height 35
drag, startPoint x: 231, startPoint y: 316, endPoint x: 430, endPoint y: 316, distance: 199.0
click at [430, 308] on p "One or five c-Myc 96-well plate(s) with plate sealer(s), primary antibody, HRP-…" at bounding box center [460, 313] width 472 height 35
click at [485, 308] on p "One or five c-Myc 96-well plate(s) with plate sealer(s), primary antibody, HRP-…" at bounding box center [460, 313] width 472 height 35
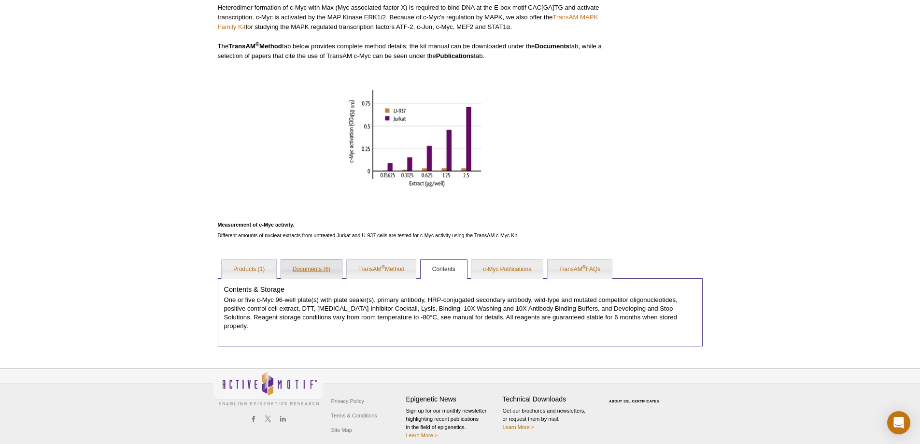
click at [308, 271] on link "Documents (6)" at bounding box center [311, 269] width 61 height 19
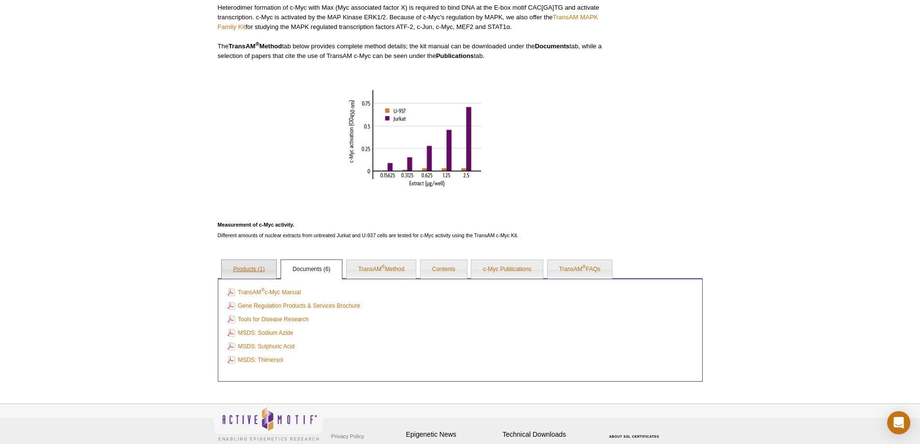
click at [249, 271] on link "Products (1)" at bounding box center [249, 269] width 55 height 19
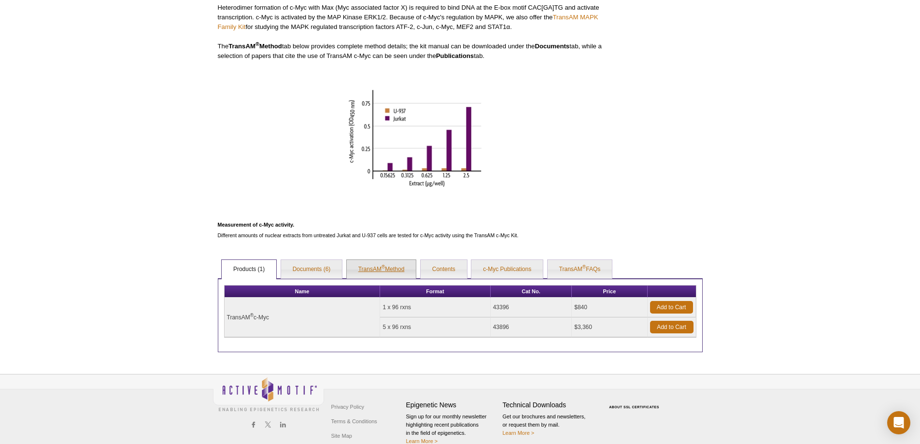
click at [384, 269] on sup "®" at bounding box center [383, 266] width 3 height 5
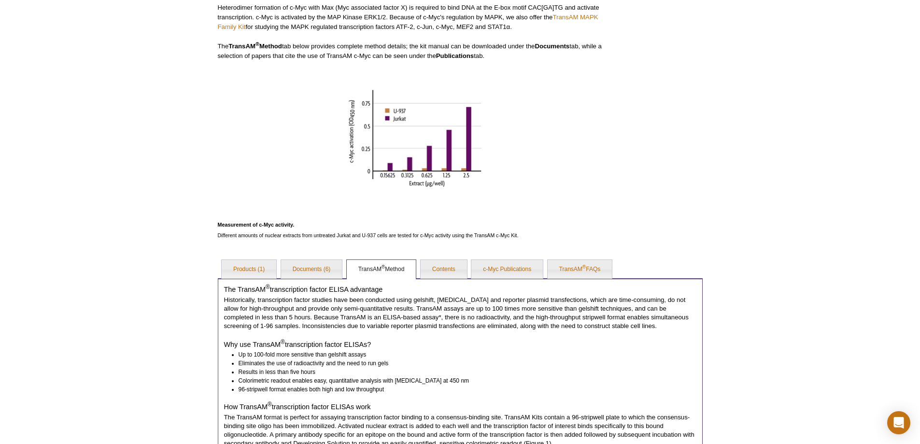
scroll to position [349, 0]
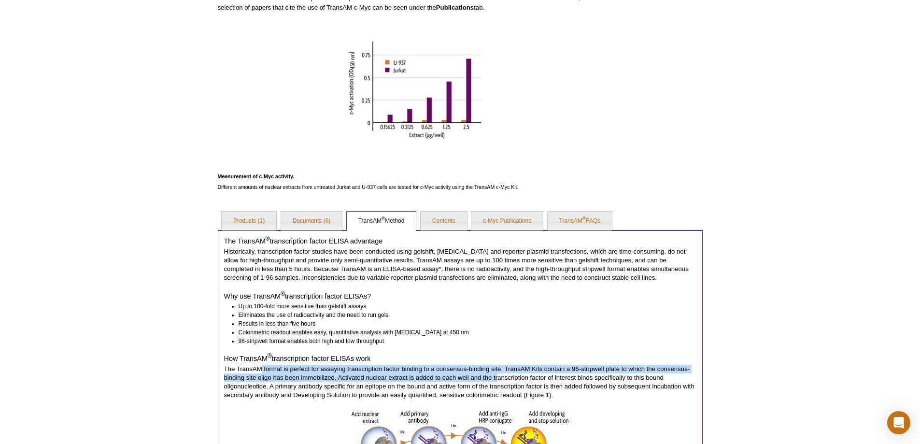
drag, startPoint x: 301, startPoint y: 368, endPoint x: 520, endPoint y: 374, distance: 218.4
click at [518, 308] on p "The TransAM format is perfect for assaying transcription factor binding to a co…" at bounding box center [460, 382] width 472 height 35
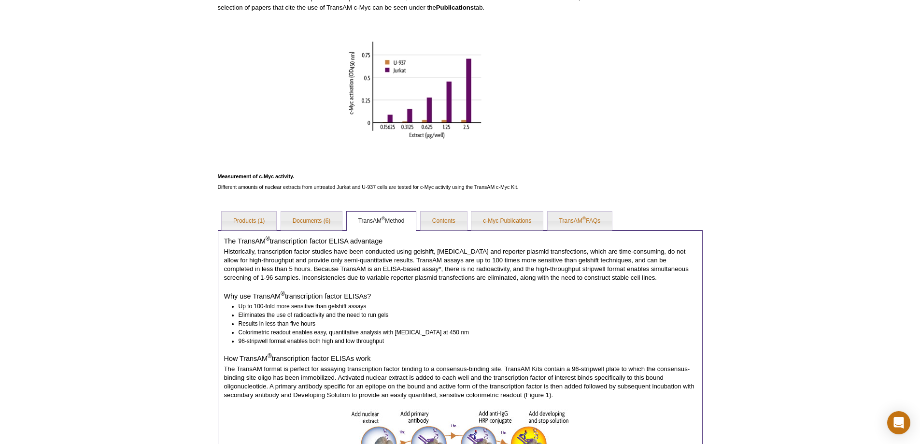
click at [530, 308] on div "The TransAM ® transcription factor ELISA advantage Historically, transcription …" at bounding box center [460, 424] width 485 height 388
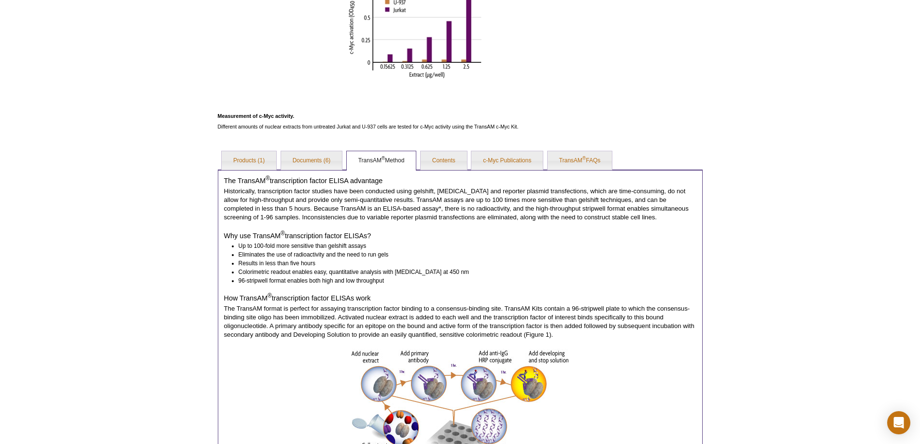
drag, startPoint x: 433, startPoint y: 323, endPoint x: 429, endPoint y: 342, distance: 20.1
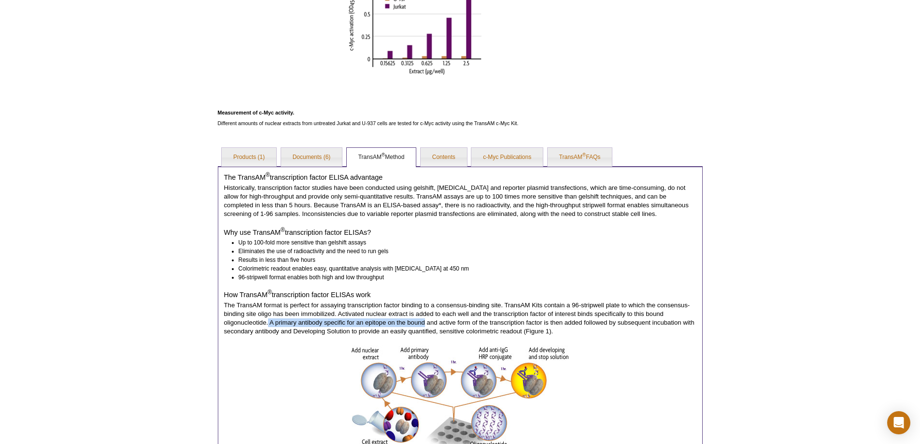
drag, startPoint x: 268, startPoint y: 323, endPoint x: 427, endPoint y: 322, distance: 159.4
click at [427, 308] on p "The TransAM format is perfect for assaying transcription factor binding to a co…" at bounding box center [460, 318] width 472 height 35
drag, startPoint x: 540, startPoint y: 324, endPoint x: 687, endPoint y: 326, distance: 146.8
click at [610, 308] on p "The TransAM format is perfect for assaying transcription factor binding to a co…" at bounding box center [460, 318] width 472 height 35
click at [530, 308] on p "The TransAM format is perfect for assaying transcription factor binding to a co…" at bounding box center [460, 318] width 472 height 35
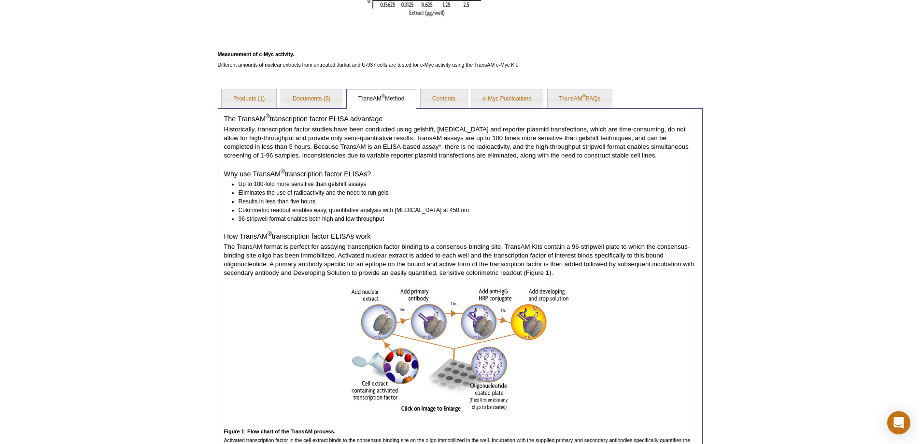
drag, startPoint x: 396, startPoint y: 275, endPoint x: 391, endPoint y: 296, distance: 21.0
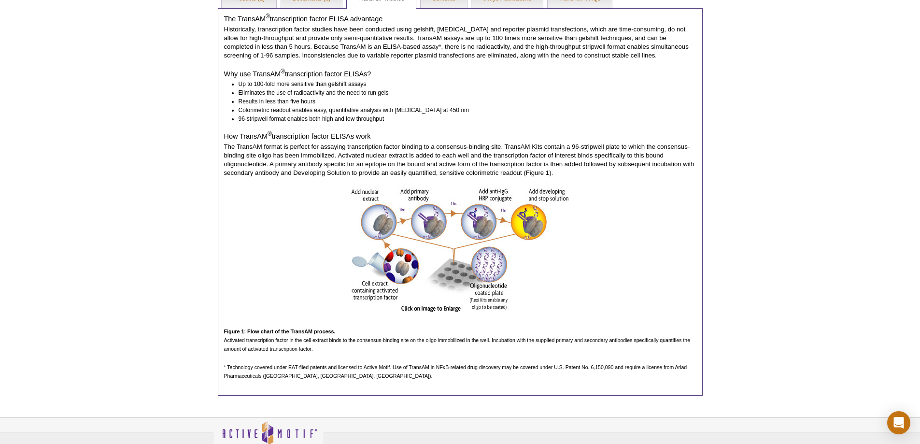
scroll to position [575, 0]
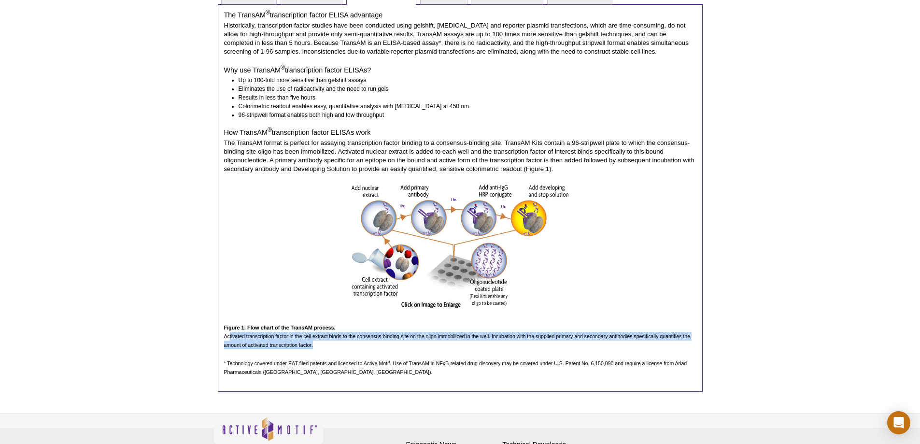
drag, startPoint x: 229, startPoint y: 333, endPoint x: 428, endPoint y: 345, distance: 199.3
click at [428, 308] on p "Activated transcription factor in the cell extract binds to the consensus-bindi…" at bounding box center [460, 340] width 472 height 17
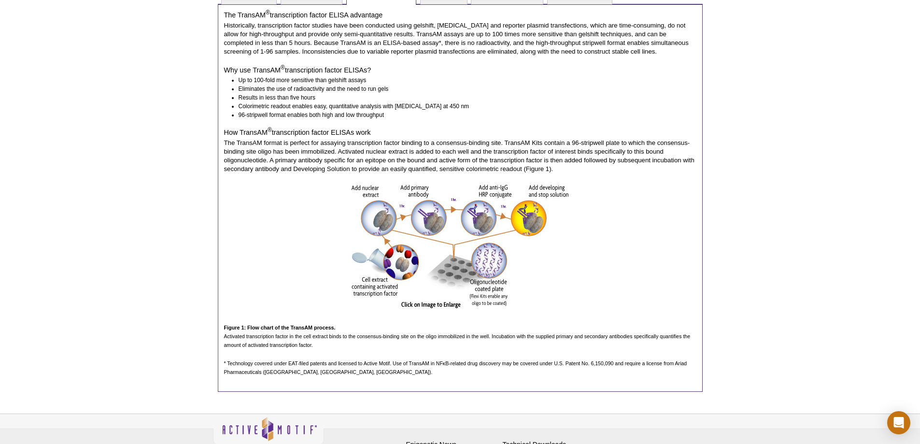
click at [354, 308] on div "The TransAM ® transcription factor ELISA advantage Historically, transcription …" at bounding box center [460, 198] width 485 height 388
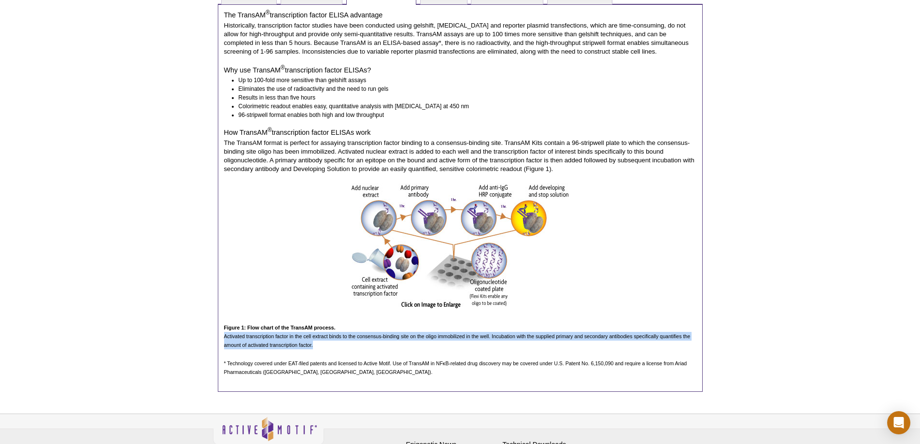
drag, startPoint x: 344, startPoint y: 348, endPoint x: 222, endPoint y: 337, distance: 122.2
click at [222, 308] on div "The TransAM ® transcription factor ELISA advantage Historically, transcription …" at bounding box center [460, 198] width 485 height 388
click at [245, 308] on p "Activated transcription factor in the cell extract binds to the consensus-bindi…" at bounding box center [460, 340] width 472 height 17
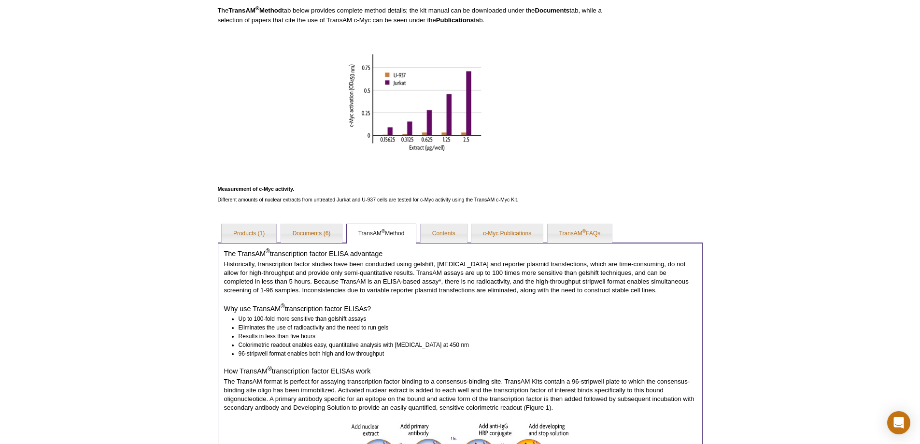
scroll to position [333, 0]
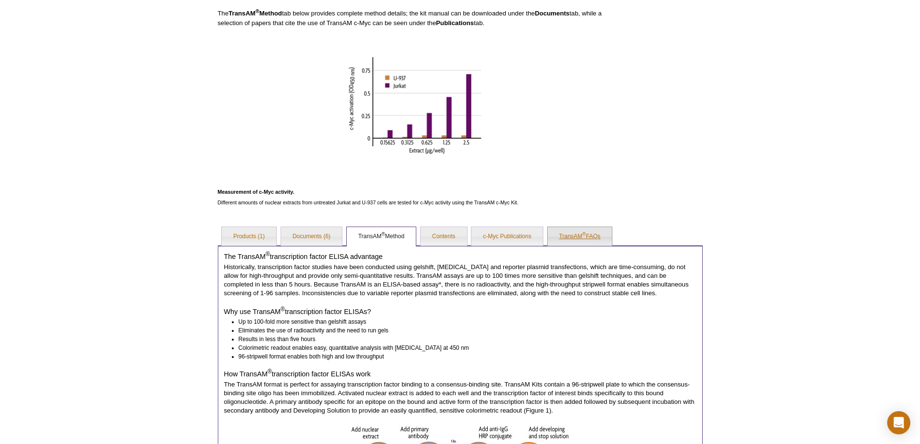
click at [571, 235] on link "TransAM ® FAQs" at bounding box center [580, 236] width 65 height 19
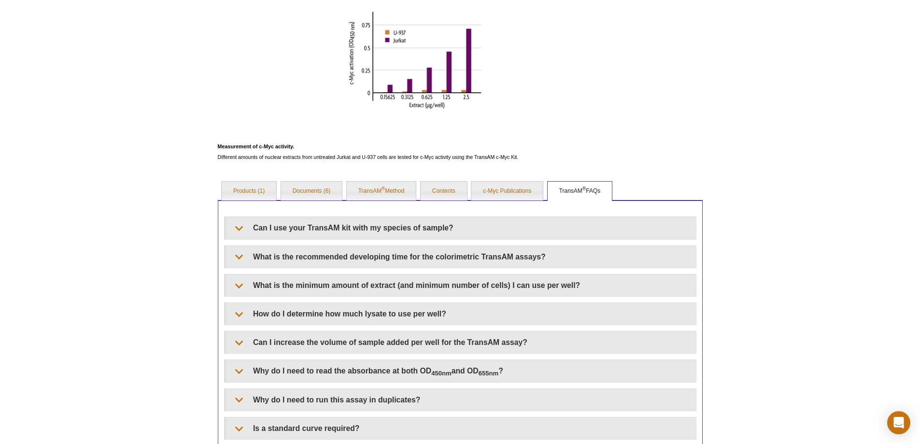
drag, startPoint x: 183, startPoint y: 281, endPoint x: 185, endPoint y: 309, distance: 28.2
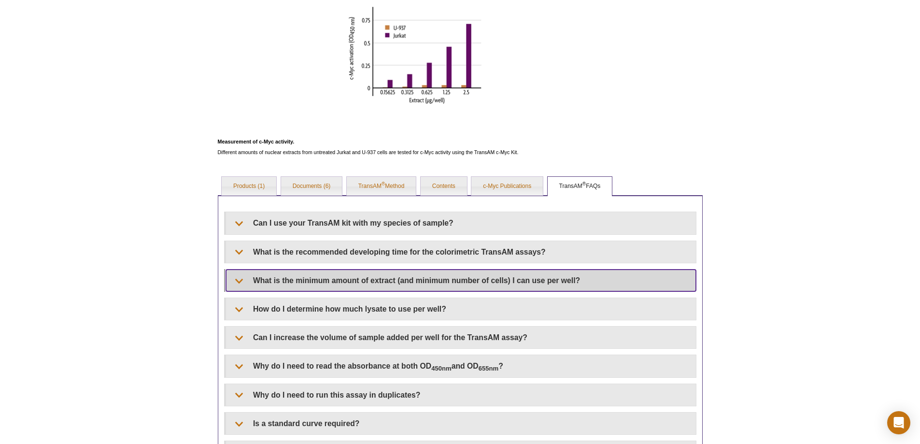
click at [231, 280] on summary "What is the minimum amount of extract (and minimum number of cells) I can use p…" at bounding box center [461, 280] width 470 height 22
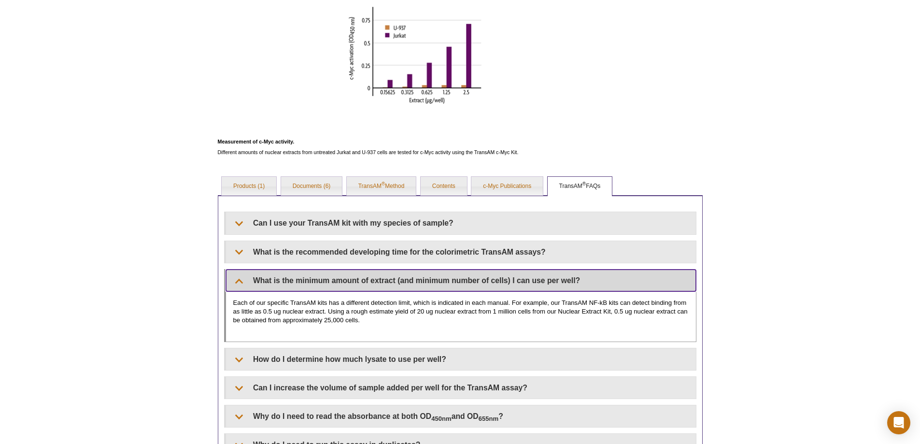
click at [231, 280] on summary "What is the minimum amount of extract (and minimum number of cells) I can use p…" at bounding box center [461, 280] width 470 height 22
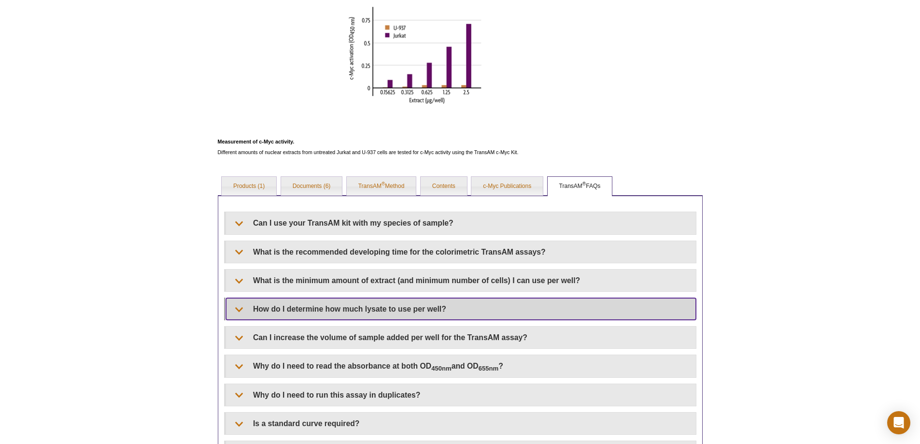
click at [232, 299] on summary "How do I determine how much lysate to use per well?" at bounding box center [461, 309] width 470 height 22
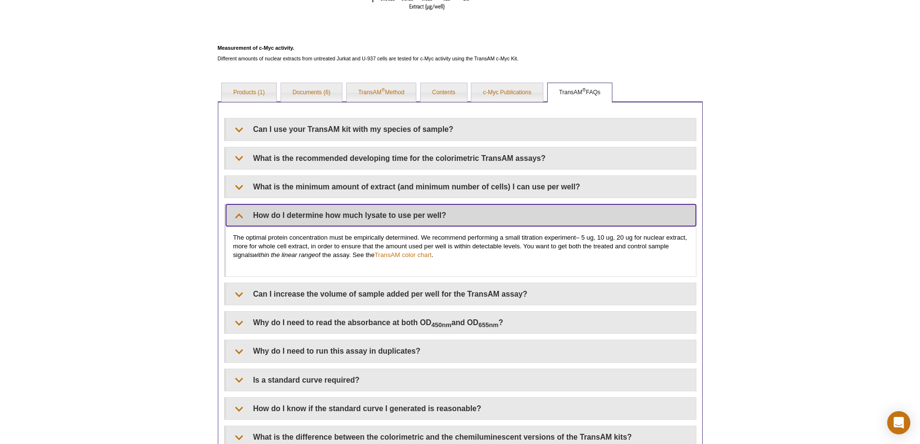
scroll to position [480, 0]
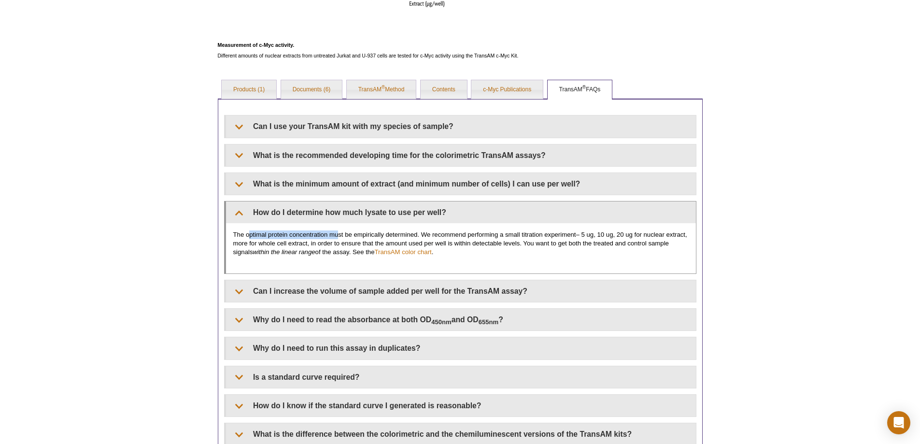
drag, startPoint x: 250, startPoint y: 234, endPoint x: 370, endPoint y: 230, distance: 120.3
click at [352, 232] on p "The optimal protein concentration must be empirically determined. We recommend …" at bounding box center [460, 243] width 455 height 26
drag, startPoint x: 426, startPoint y: 236, endPoint x: 639, endPoint y: 234, distance: 213.0
click at [610, 236] on p "The optimal protein concentration must be empirically determined. We recommend …" at bounding box center [460, 243] width 455 height 26
click at [610, 234] on p "The optimal protein concentration must be empirically determined. We recommend …" at bounding box center [460, 243] width 455 height 26
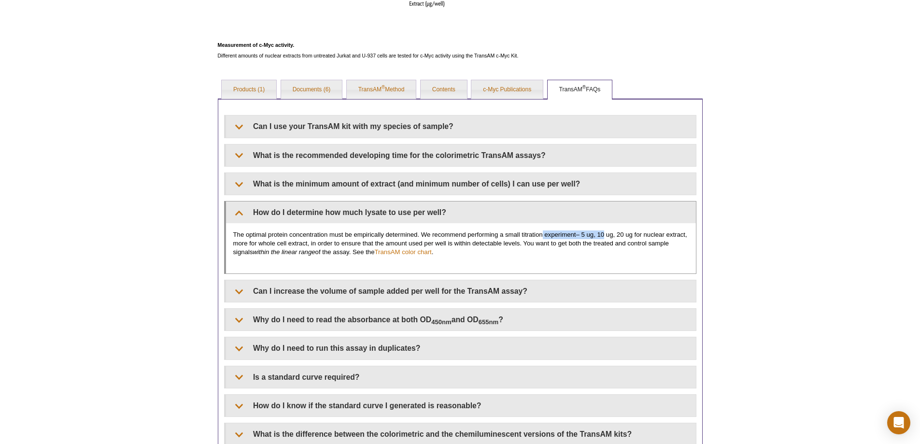
drag, startPoint x: 563, startPoint y: 237, endPoint x: 640, endPoint y: 233, distance: 77.3
click at [610, 234] on p "The optimal protein concentration must be empirically determined. We recommend …" at bounding box center [460, 243] width 455 height 26
click at [610, 236] on p "The optimal protein concentration must be empirically determined. We recommend …" at bounding box center [460, 243] width 455 height 26
drag, startPoint x: 314, startPoint y: 244, endPoint x: 595, endPoint y: 243, distance: 280.6
click at [594, 243] on p "The optimal protein concentration must be empirically determined. We recommend …" at bounding box center [460, 243] width 455 height 26
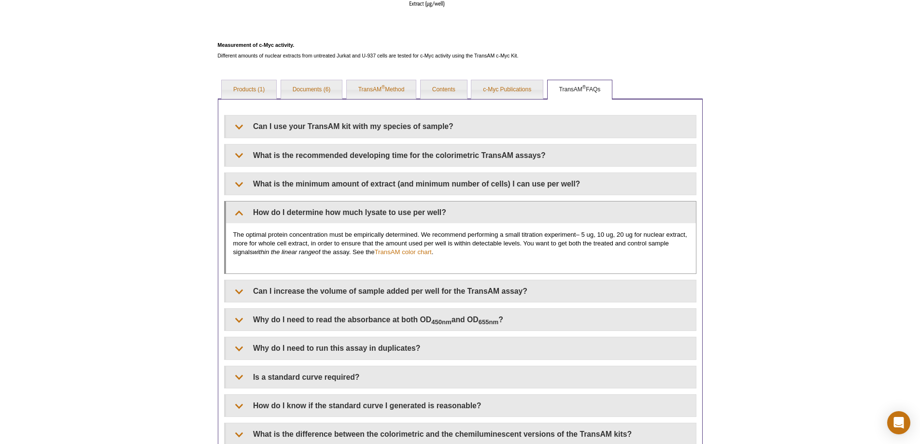
click at [606, 241] on p "The optimal protein concentration must be empirically determined. We recommend …" at bounding box center [460, 243] width 455 height 26
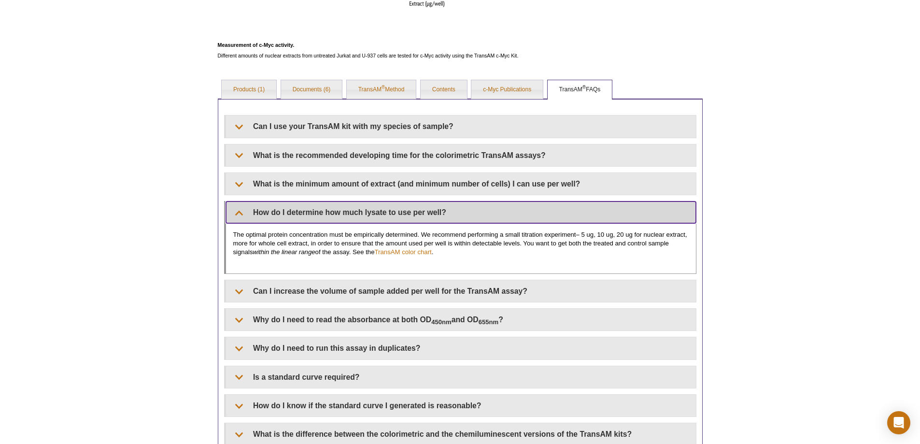
click at [241, 213] on summary "How do I determine how much lysate to use per well?" at bounding box center [461, 212] width 470 height 22
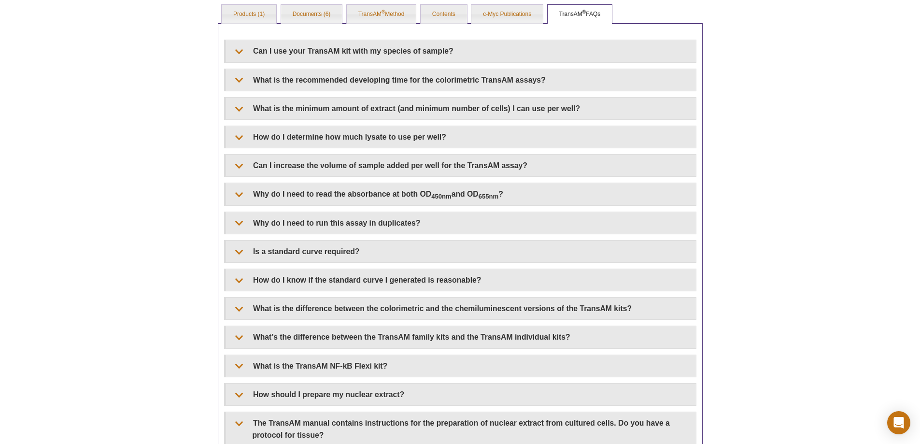
scroll to position [565, 0]
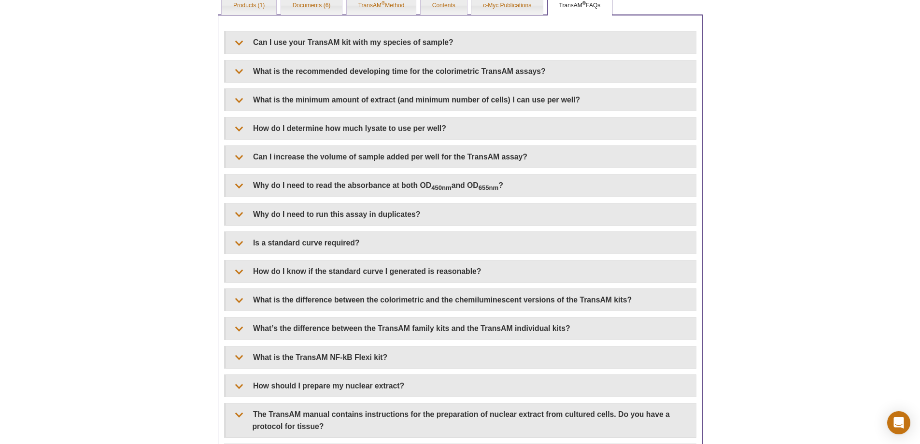
drag, startPoint x: 195, startPoint y: 244, endPoint x: 195, endPoint y: 268, distance: 23.2
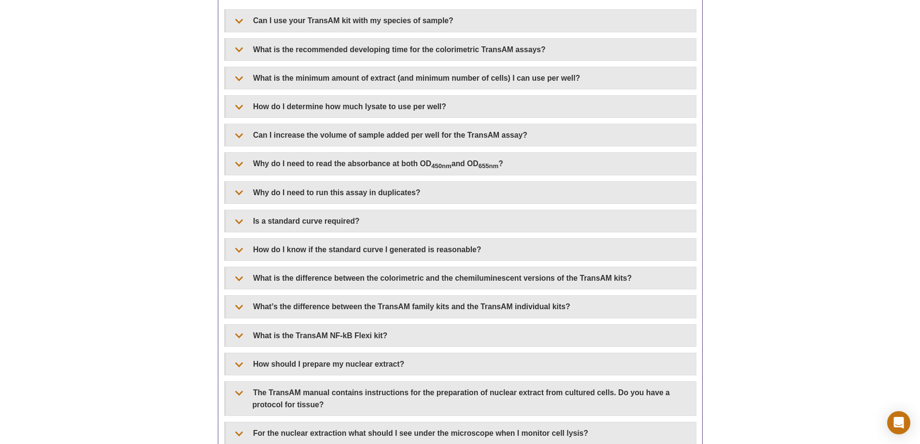
drag, startPoint x: 193, startPoint y: 267, endPoint x: 193, endPoint y: 276, distance: 9.2
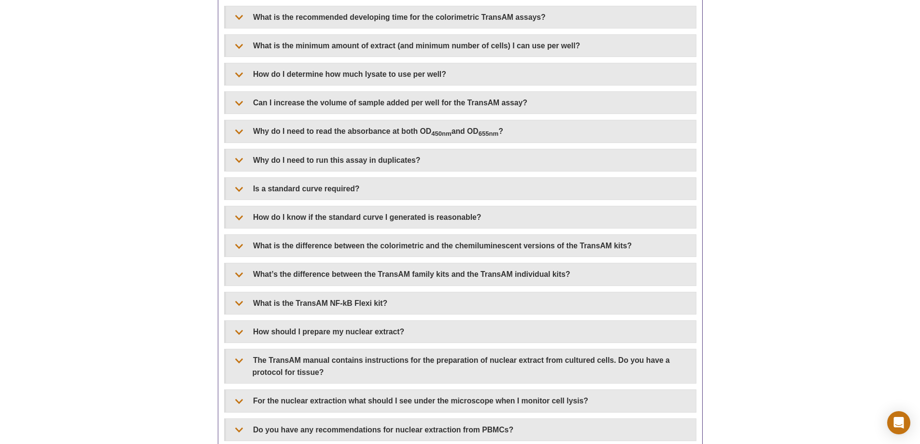
scroll to position [684, 0]
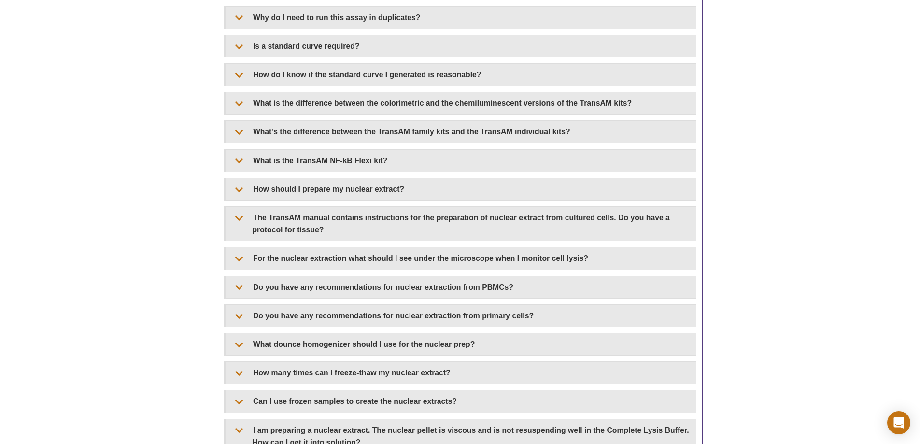
drag, startPoint x: 186, startPoint y: 171, endPoint x: 187, endPoint y: 200, distance: 29.0
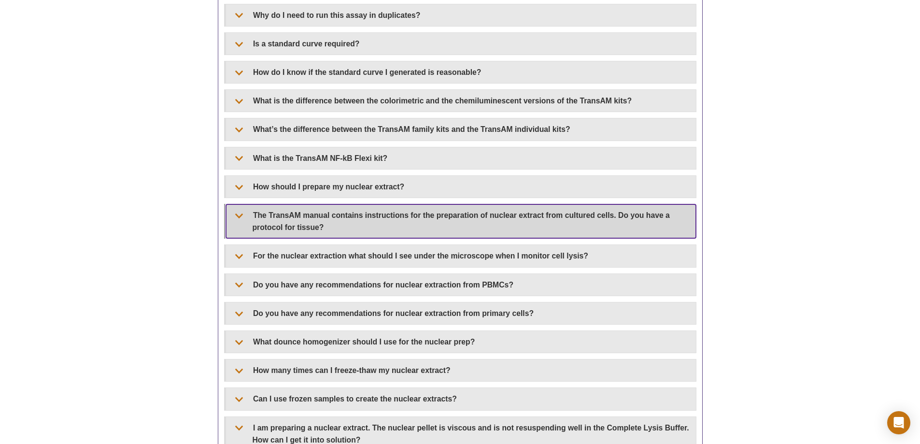
click at [254, 216] on summary "The TransAM manual contains instructions for the preparation of nuclear extract…" at bounding box center [461, 221] width 470 height 34
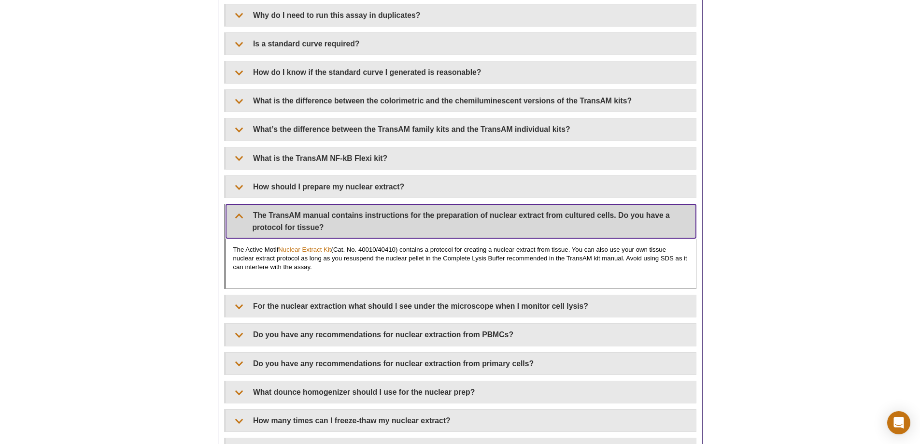
click at [254, 216] on summary "The TransAM manual contains instructions for the preparation of nuclear extract…" at bounding box center [461, 221] width 470 height 34
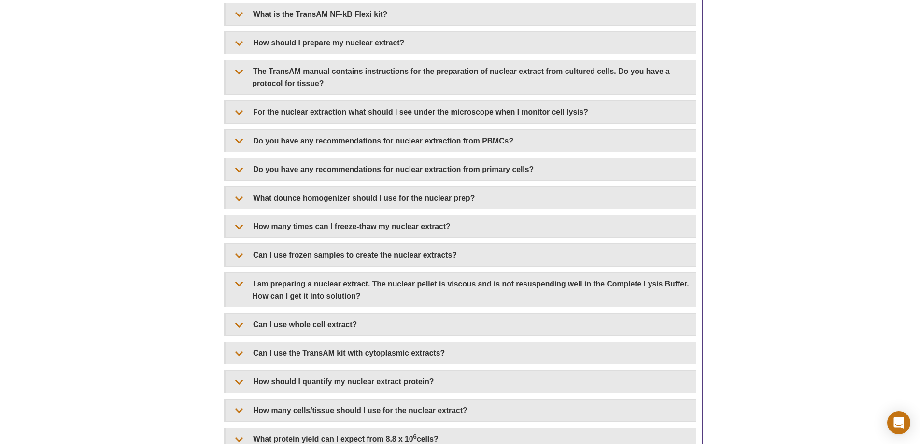
drag, startPoint x: 191, startPoint y: 200, endPoint x: 191, endPoint y: 213, distance: 13.0
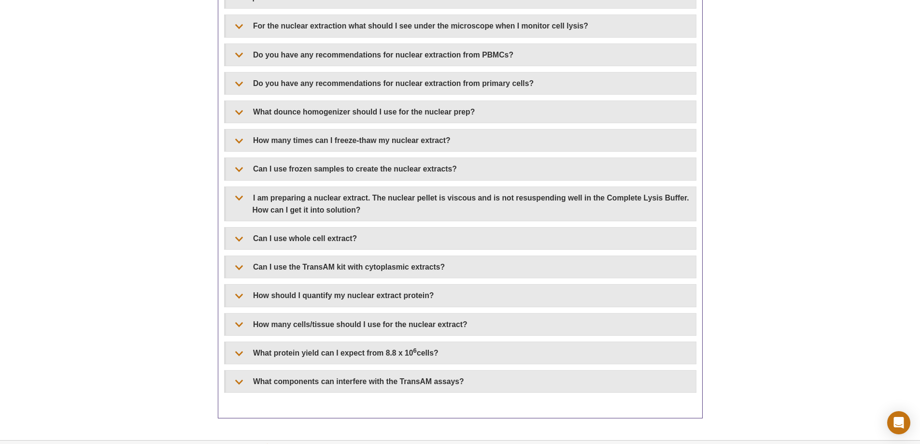
drag, startPoint x: 176, startPoint y: 144, endPoint x: 173, endPoint y: 163, distance: 19.5
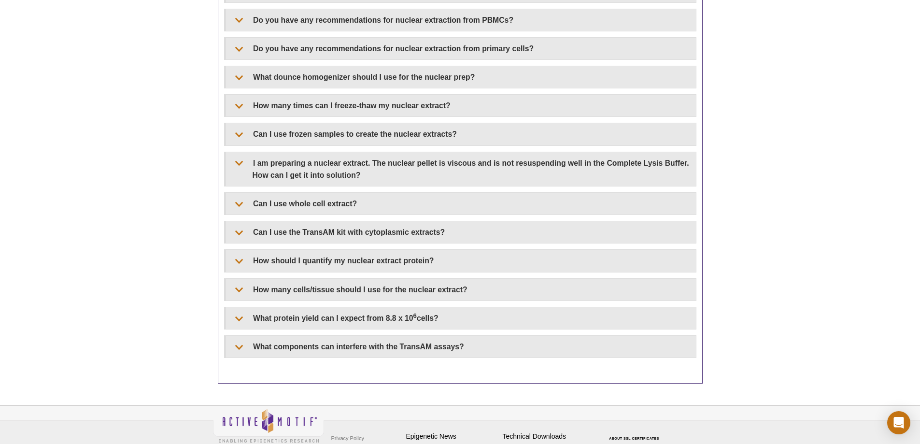
scroll to position [1055, 0]
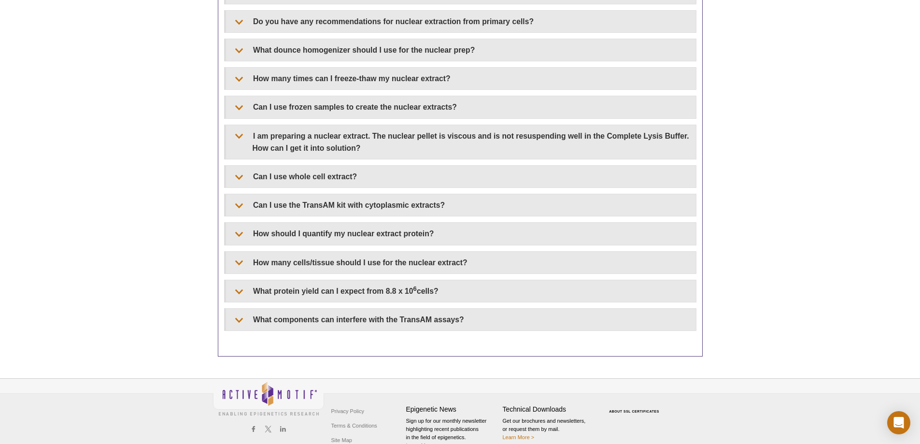
drag, startPoint x: 188, startPoint y: 243, endPoint x: 189, endPoint y: 268, distance: 24.6
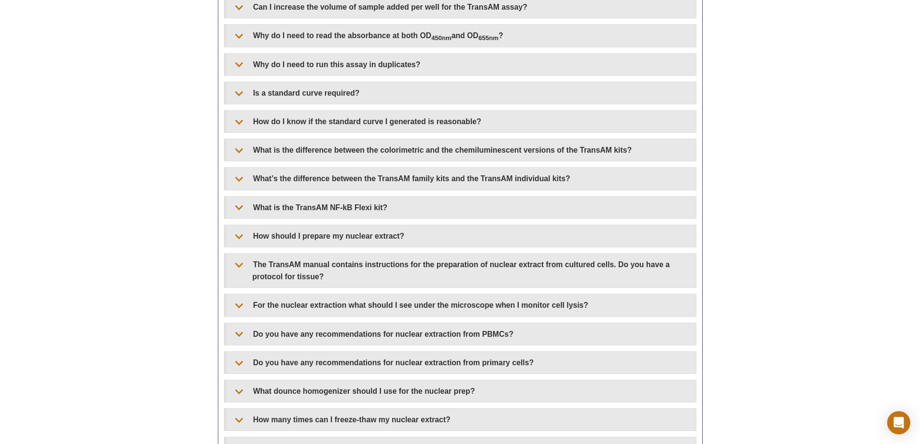
scroll to position [0, 0]
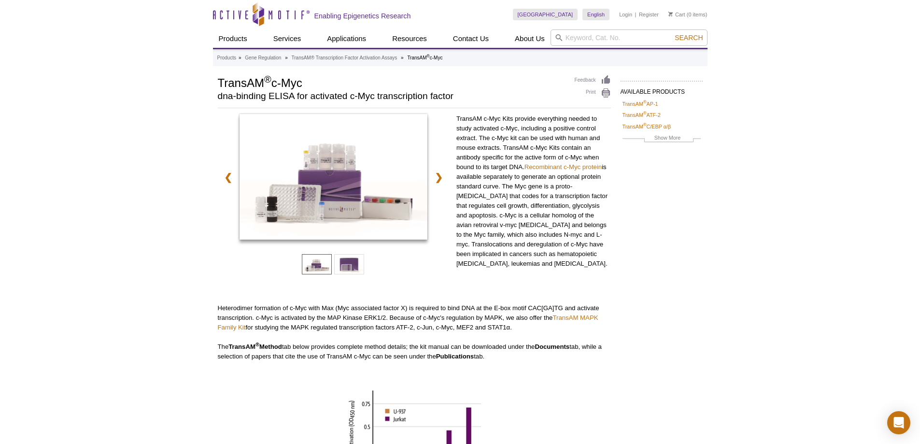
drag, startPoint x: 207, startPoint y: 322, endPoint x: 194, endPoint y: 146, distance: 176.8
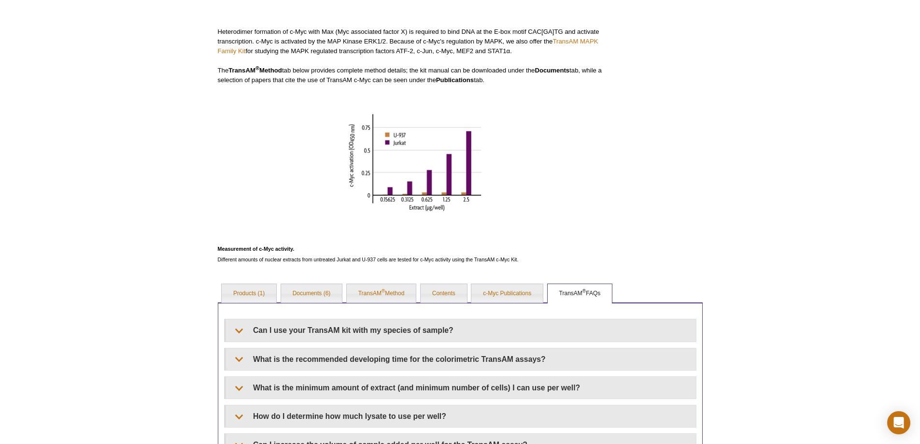
scroll to position [290, 0]
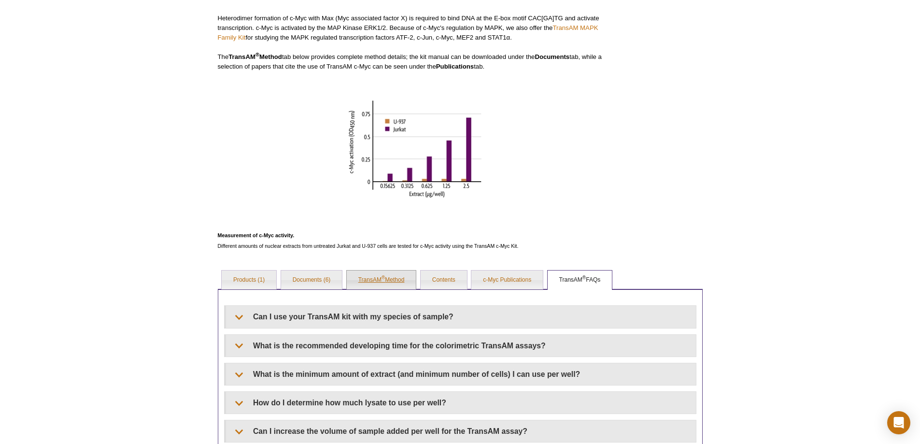
click at [368, 282] on link "TransAM ® Method" at bounding box center [382, 279] width 70 height 19
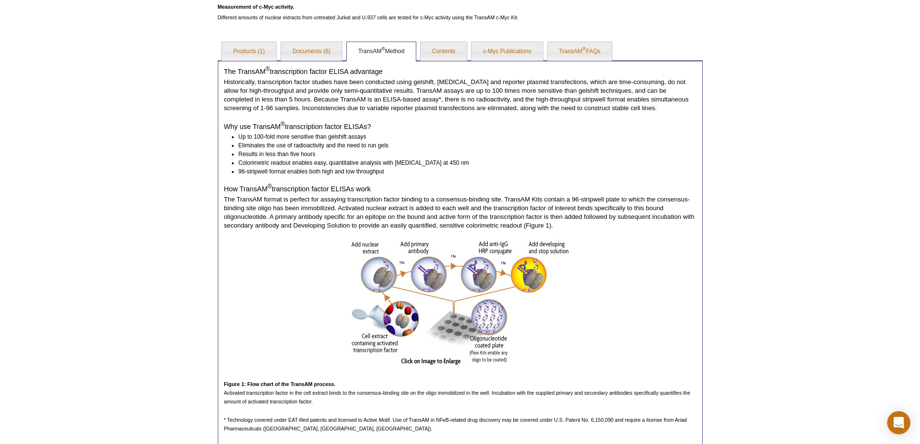
scroll to position [435, 0]
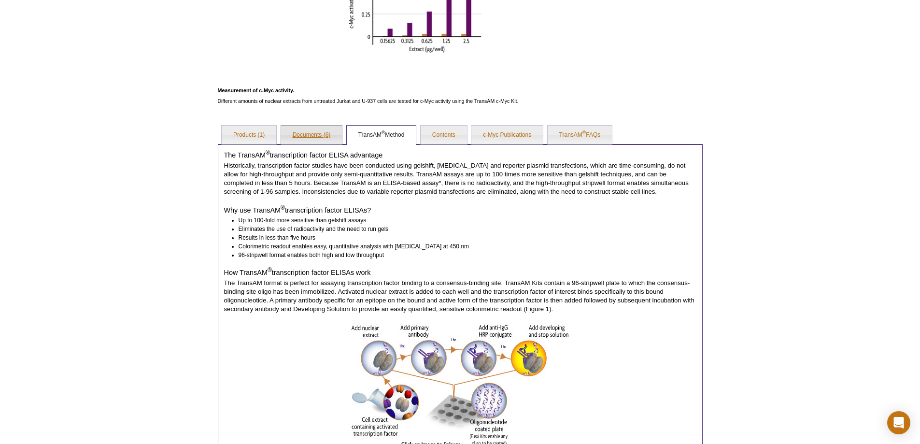
click at [296, 136] on link "Documents (6)" at bounding box center [311, 135] width 61 height 19
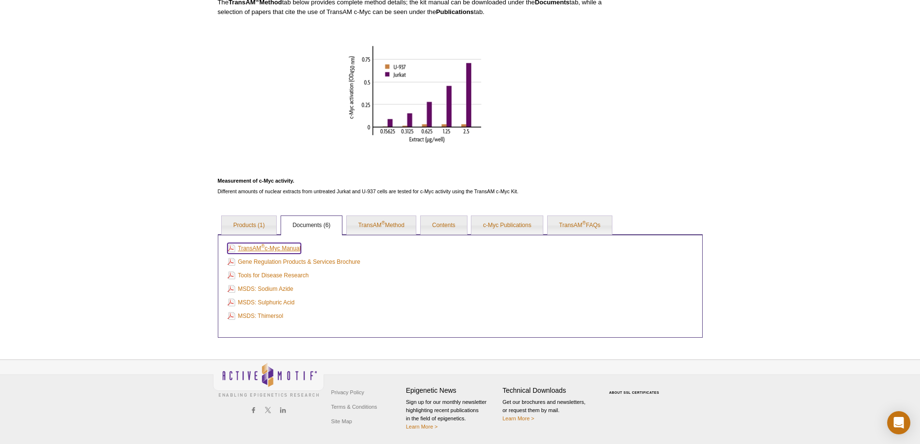
click at [280, 247] on link "TransAM ® c-Myc Manual" at bounding box center [263, 248] width 73 height 11
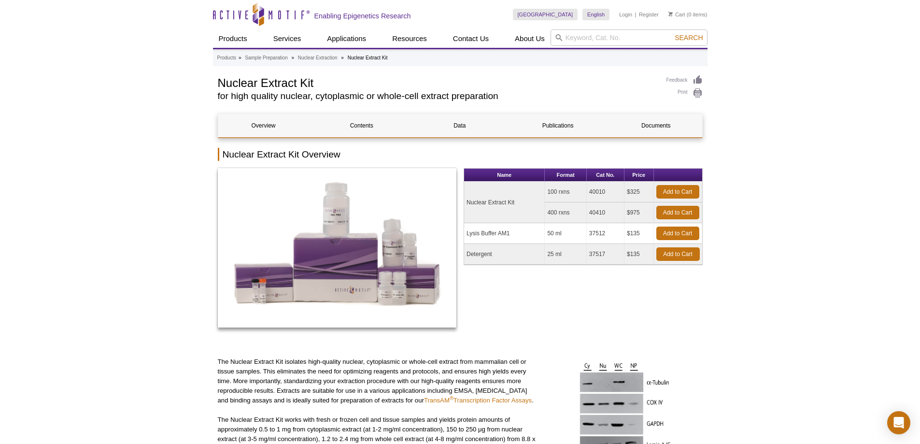
click at [306, 358] on p "The Nuclear Extract Kit isolates high-quality nuclear, cytoplasmic or whole-cel…" at bounding box center [377, 381] width 318 height 48
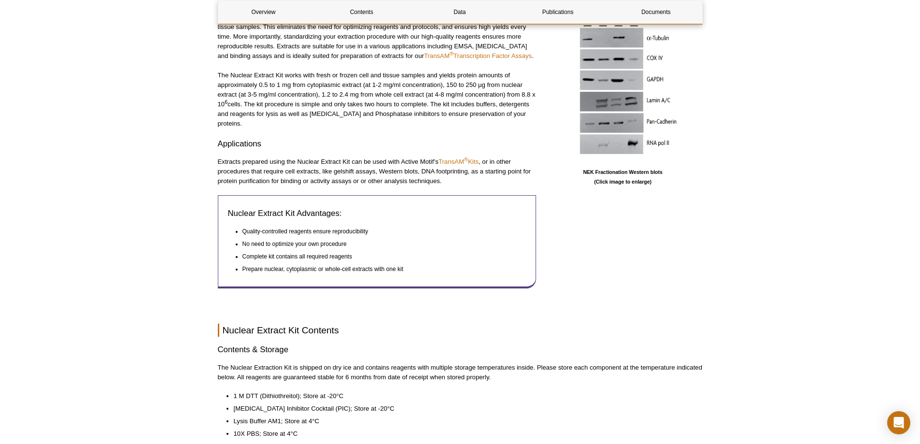
scroll to position [483, 0]
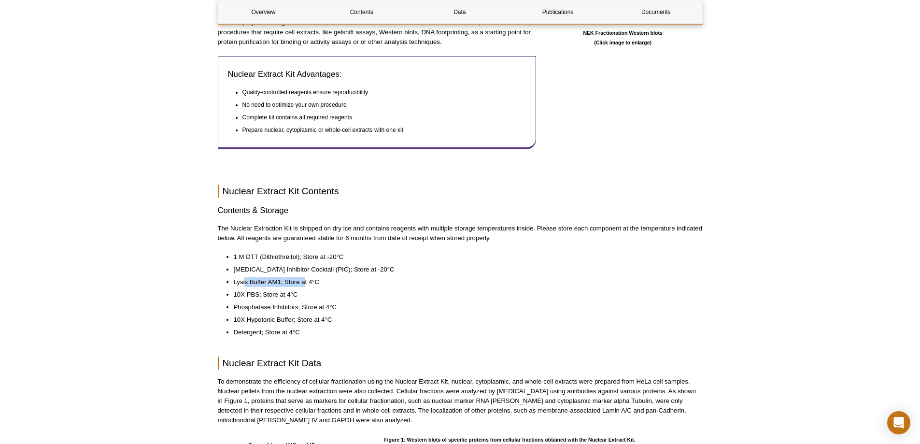
drag, startPoint x: 246, startPoint y: 268, endPoint x: 334, endPoint y: 269, distance: 87.9
click at [307, 277] on li "Lysis Buffer AM1; Store at 4°C" at bounding box center [463, 282] width 459 height 10
click at [413, 265] on li "Protease Inhibitor Cocktail (PIC); Store at -20°C" at bounding box center [463, 270] width 459 height 10
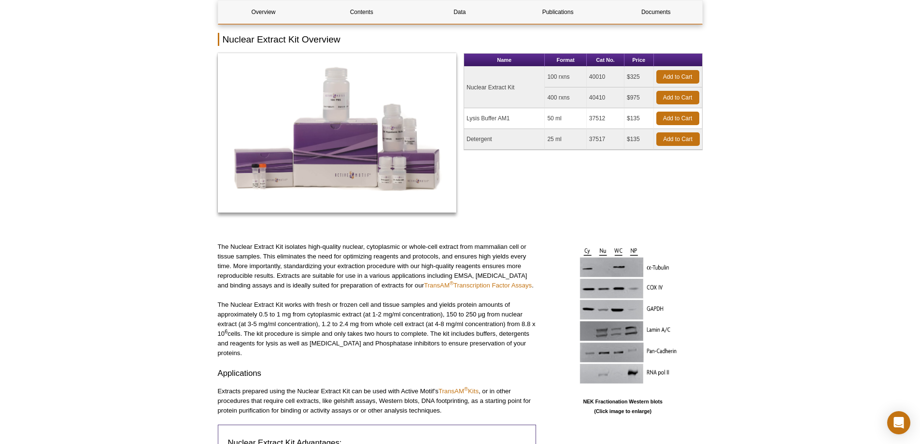
scroll to position [0, 0]
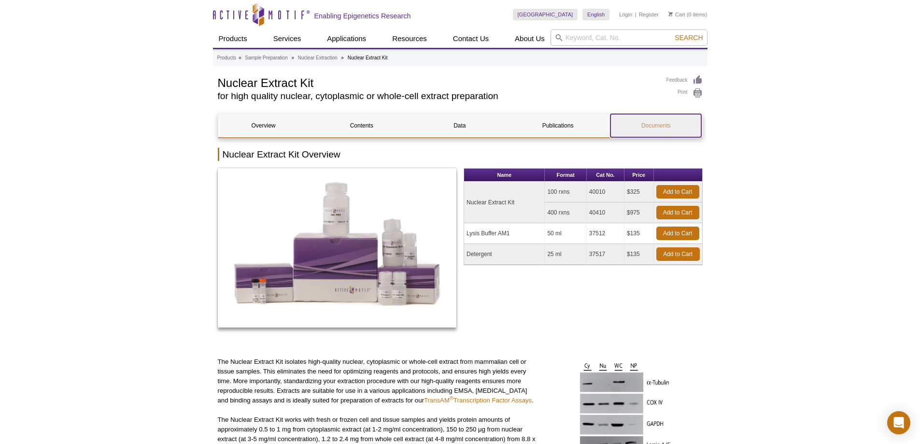
click at [630, 128] on link "Documents" at bounding box center [655, 125] width 91 height 23
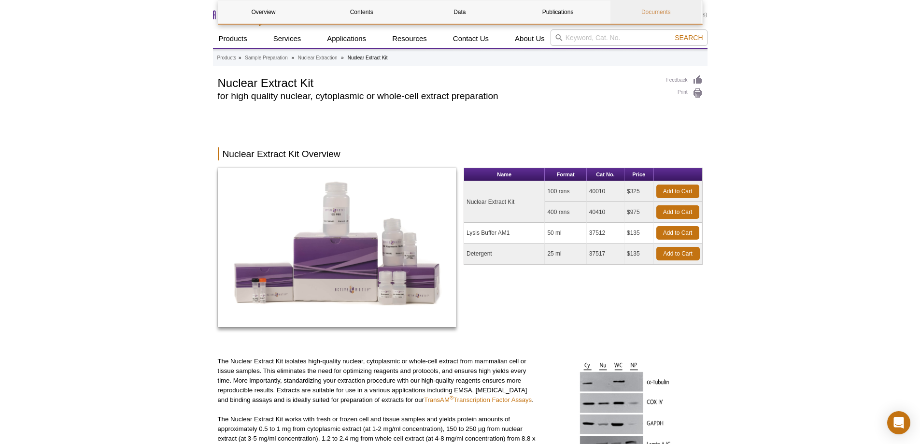
scroll to position [1661, 0]
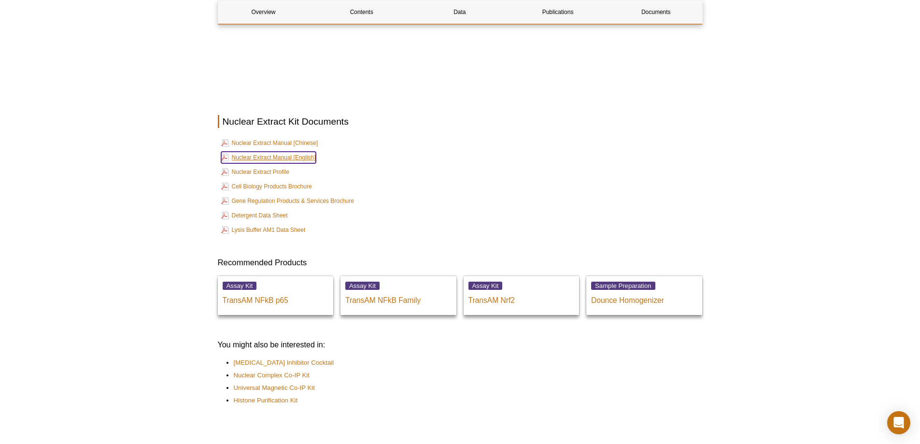
click at [309, 152] on link "Nuclear Extract Manual [English]" at bounding box center [268, 158] width 95 height 12
